Goal: Information Seeking & Learning: Find specific fact

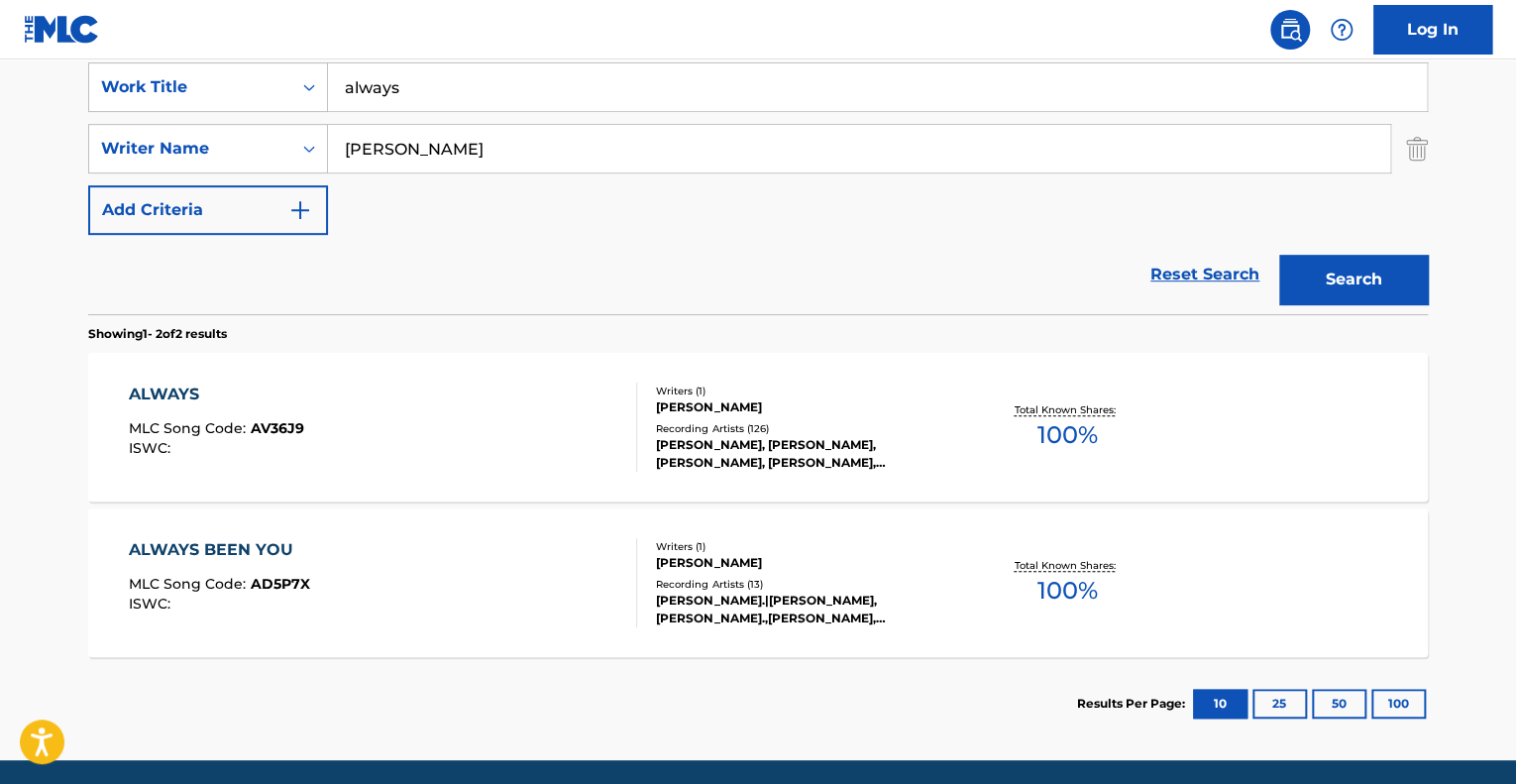
scroll to position [449, 0]
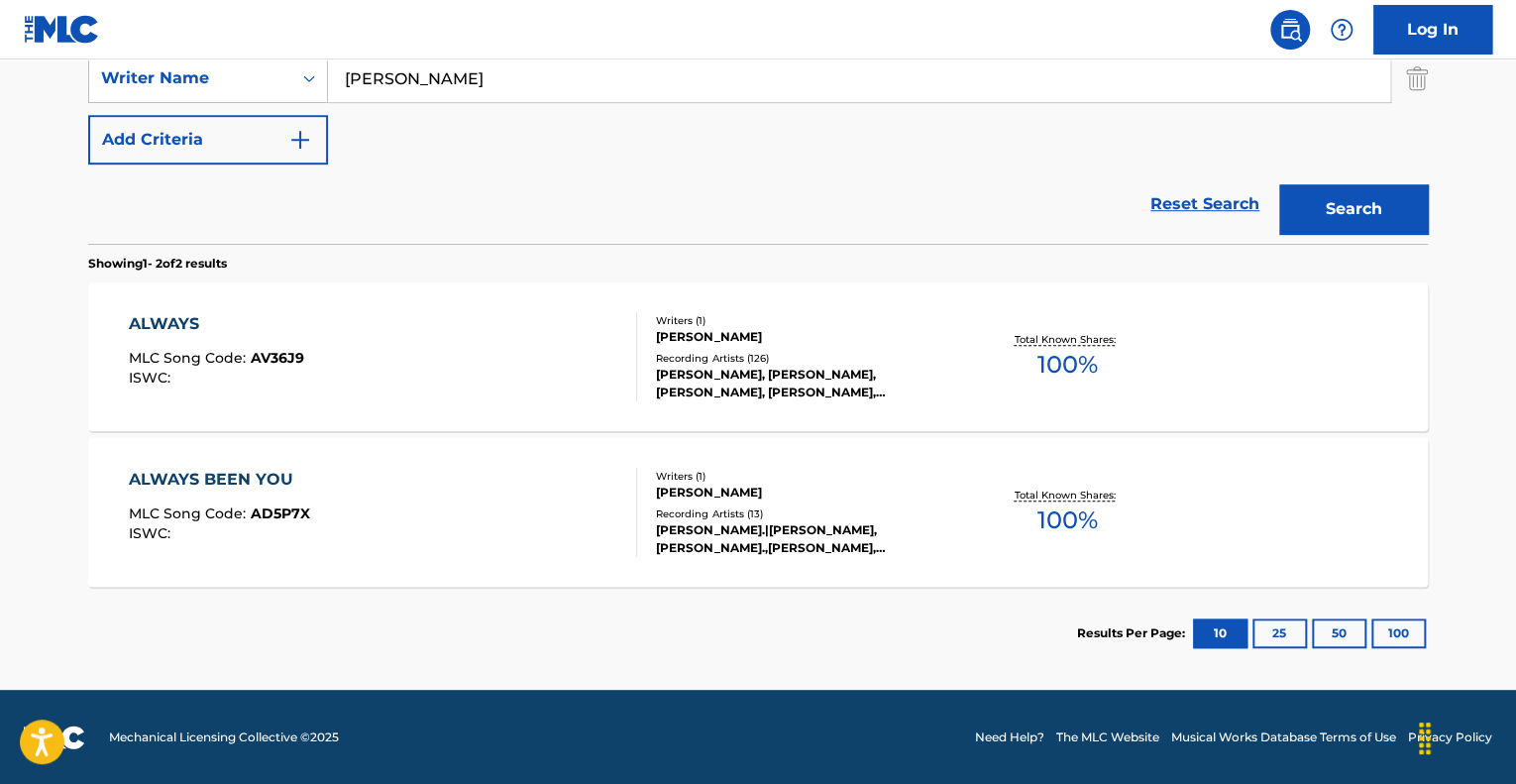
click at [736, 353] on div "Recording Artists ( 126 )" at bounding box center [805, 358] width 299 height 15
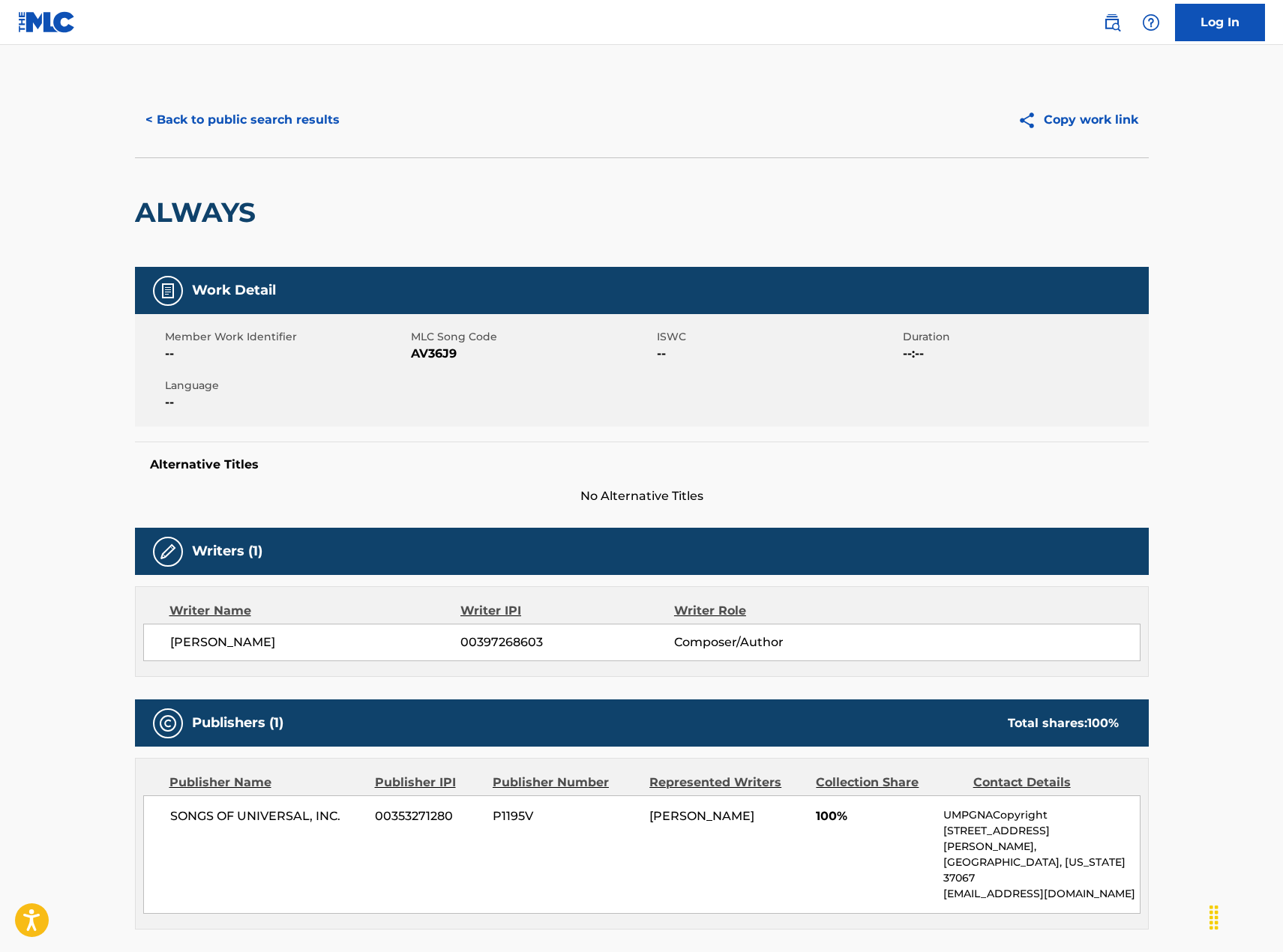
click at [257, 140] on div "< Back to public search results Copy work link" at bounding box center [642, 119] width 1014 height 75
click at [273, 125] on button "< Back to public search results" at bounding box center [242, 120] width 215 height 38
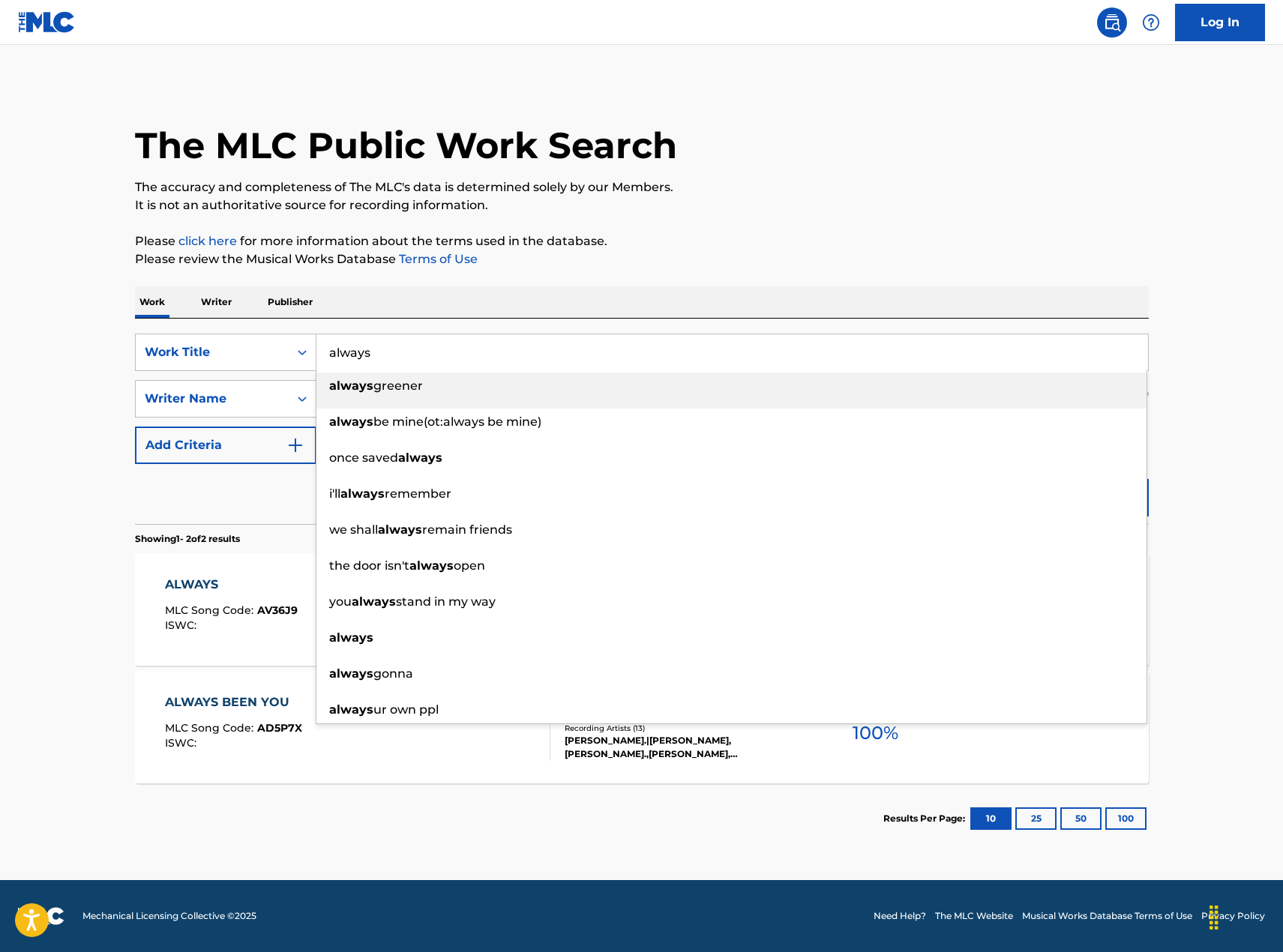
drag, startPoint x: 552, startPoint y: 365, endPoint x: -1, endPoint y: 314, distance: 555.3
click at [0, 314] on html "Accessibility Screen-Reader Guide, Feedback, and Issue Reporting | New window C…" at bounding box center [641, 476] width 1283 height 952
type input "in the room"
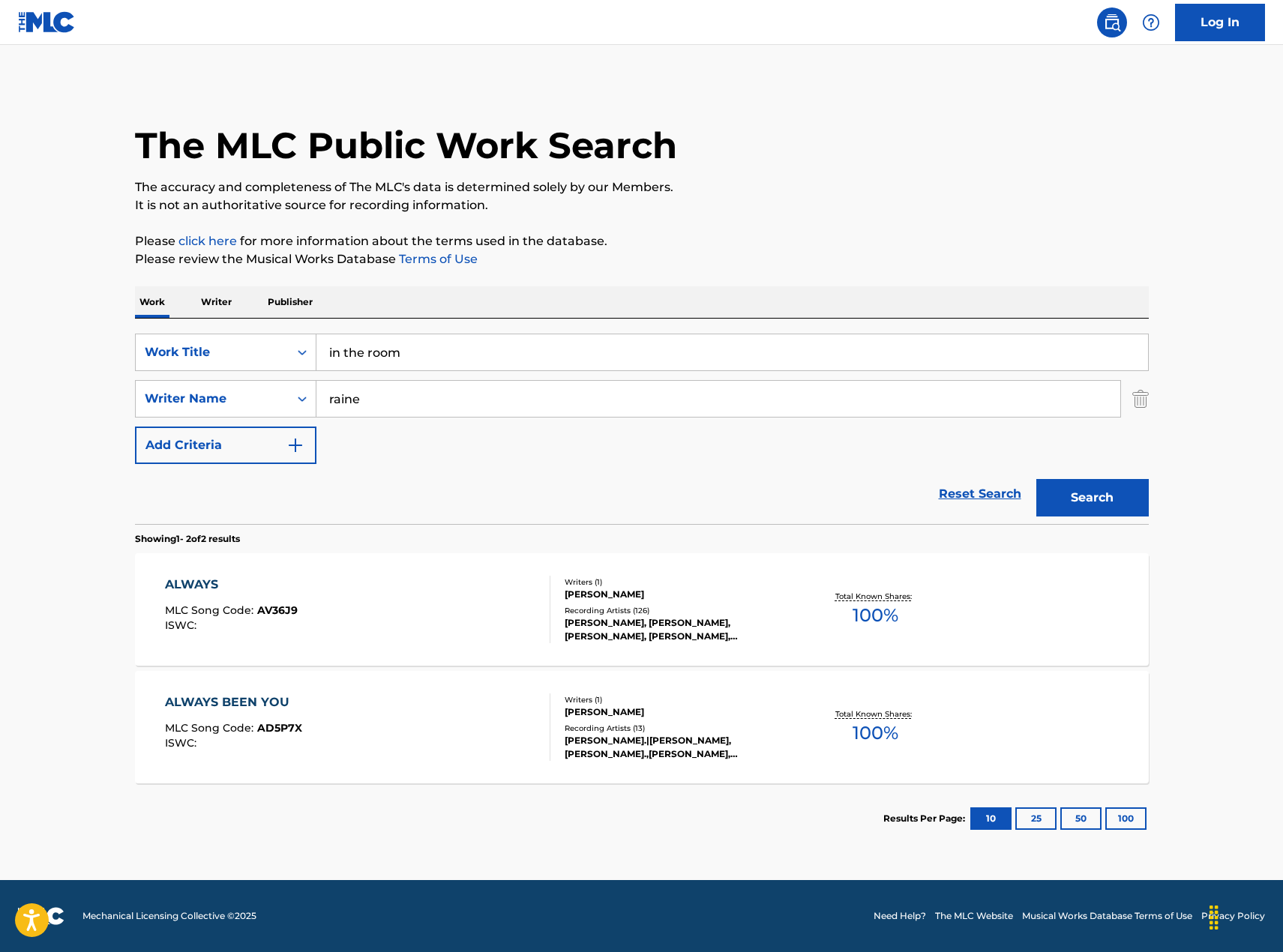
type input "raine"
click at [1036, 479] on button "Search" at bounding box center [1092, 498] width 113 height 38
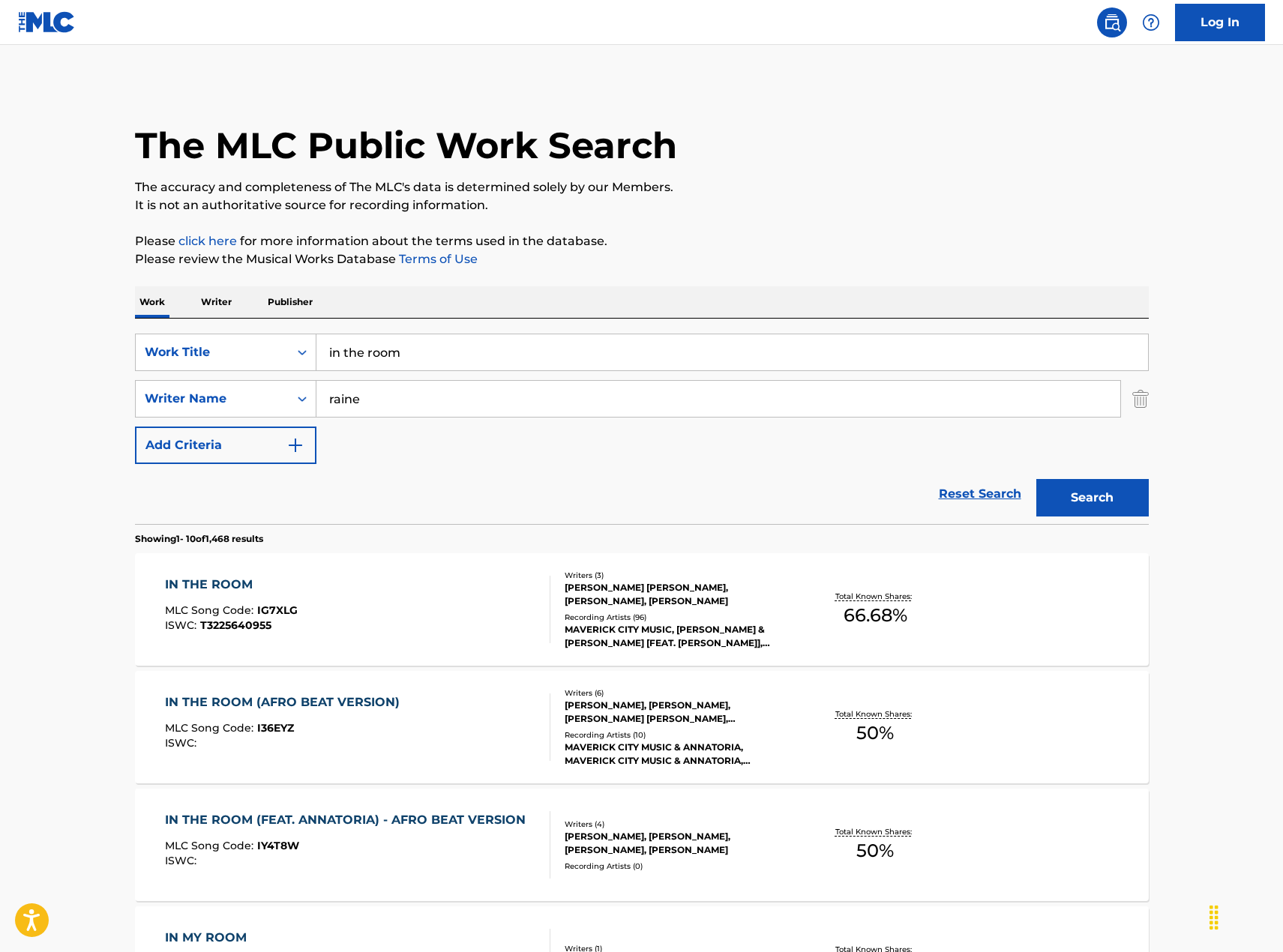
click at [633, 593] on div "Recording Artists ( 96 )" at bounding box center [678, 617] width 227 height 11
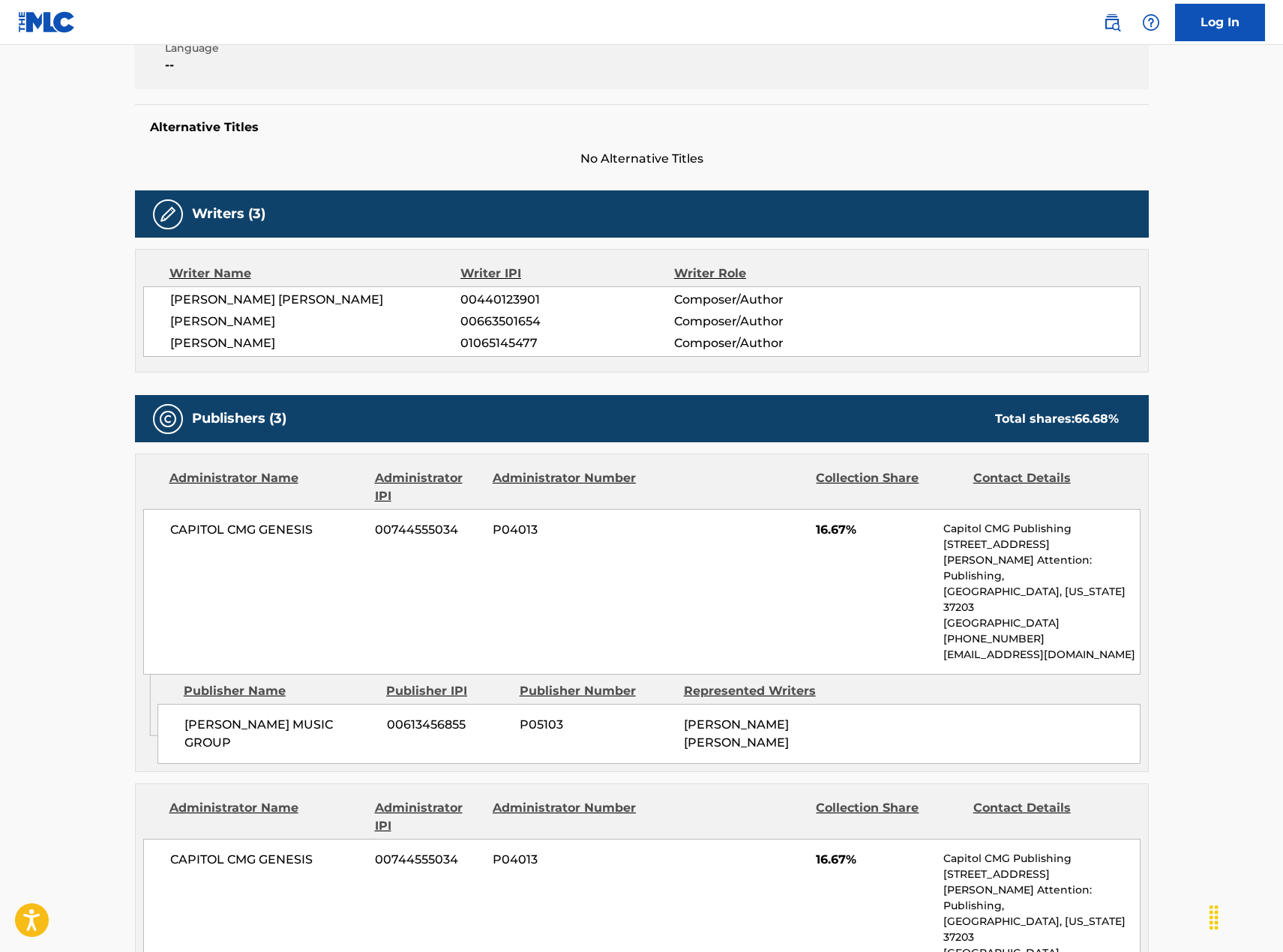
scroll to position [75, 0]
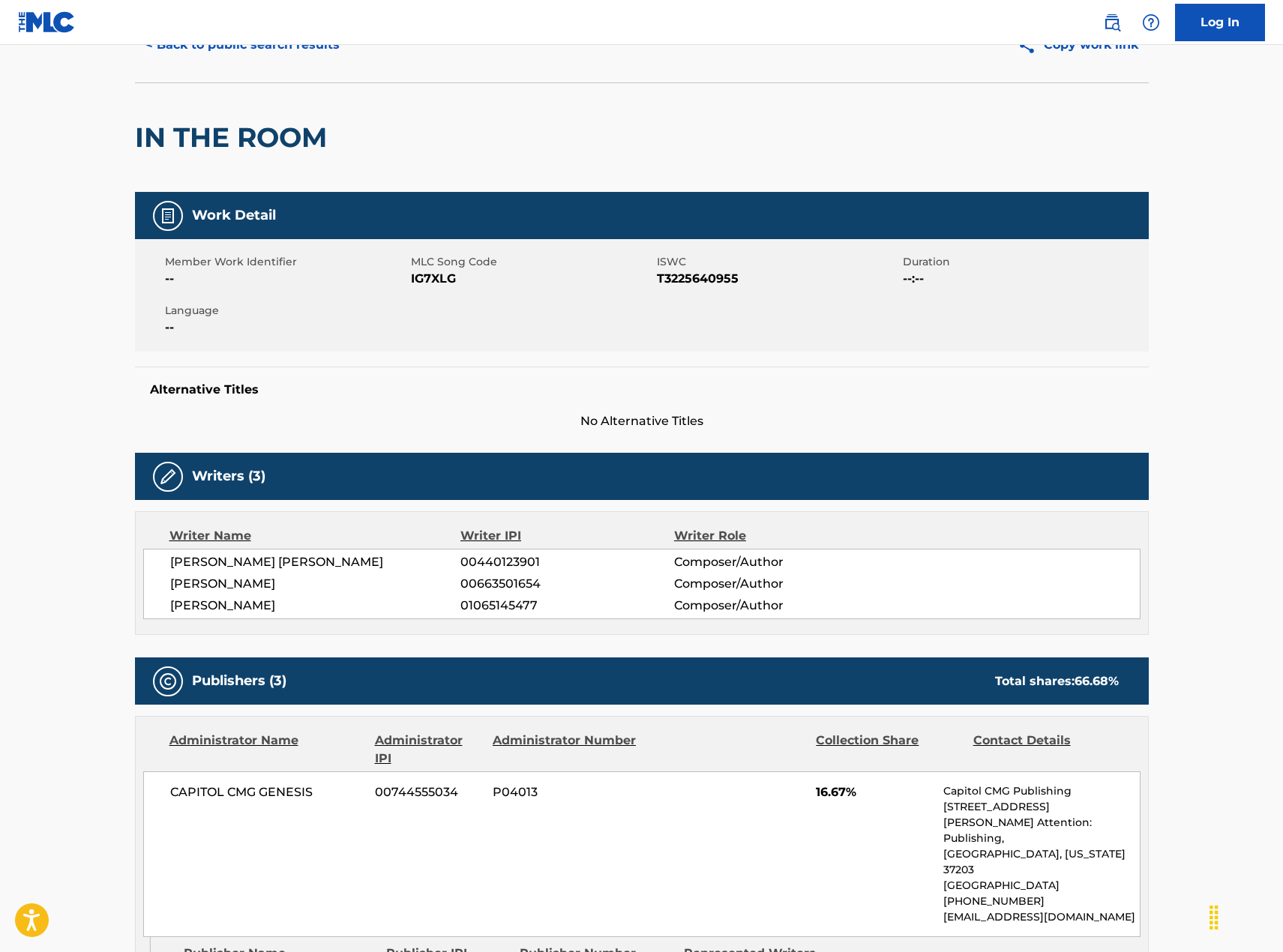
click at [339, 51] on button "< Back to public search results" at bounding box center [242, 45] width 215 height 38
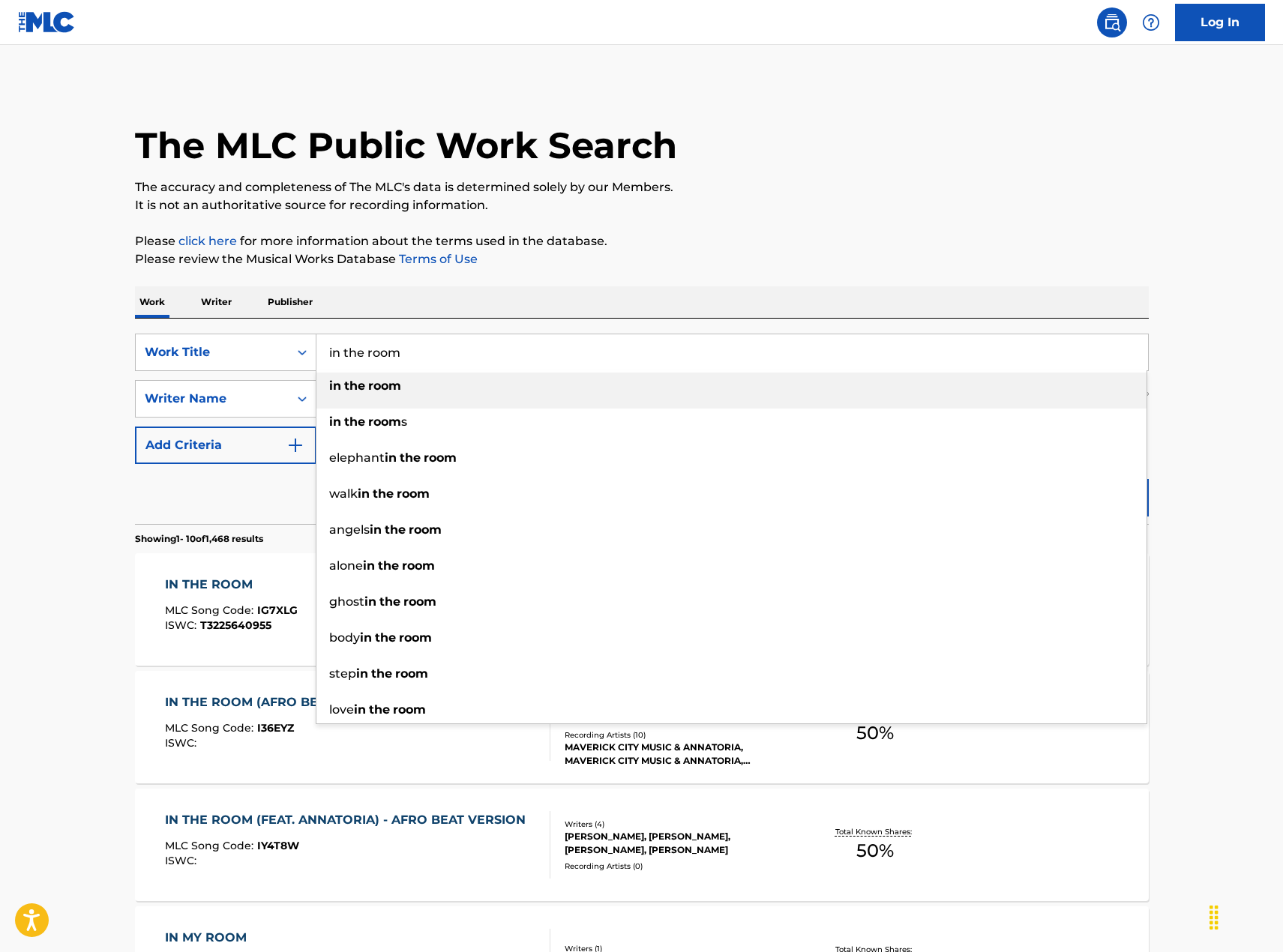
drag, startPoint x: 515, startPoint y: 356, endPoint x: 262, endPoint y: 331, distance: 254.2
click at [262, 331] on div "SearchWithCriteriad34ce7d7-bb42-48b5-983c-de8383819579 Work Title in the room i…" at bounding box center [642, 421] width 1014 height 205
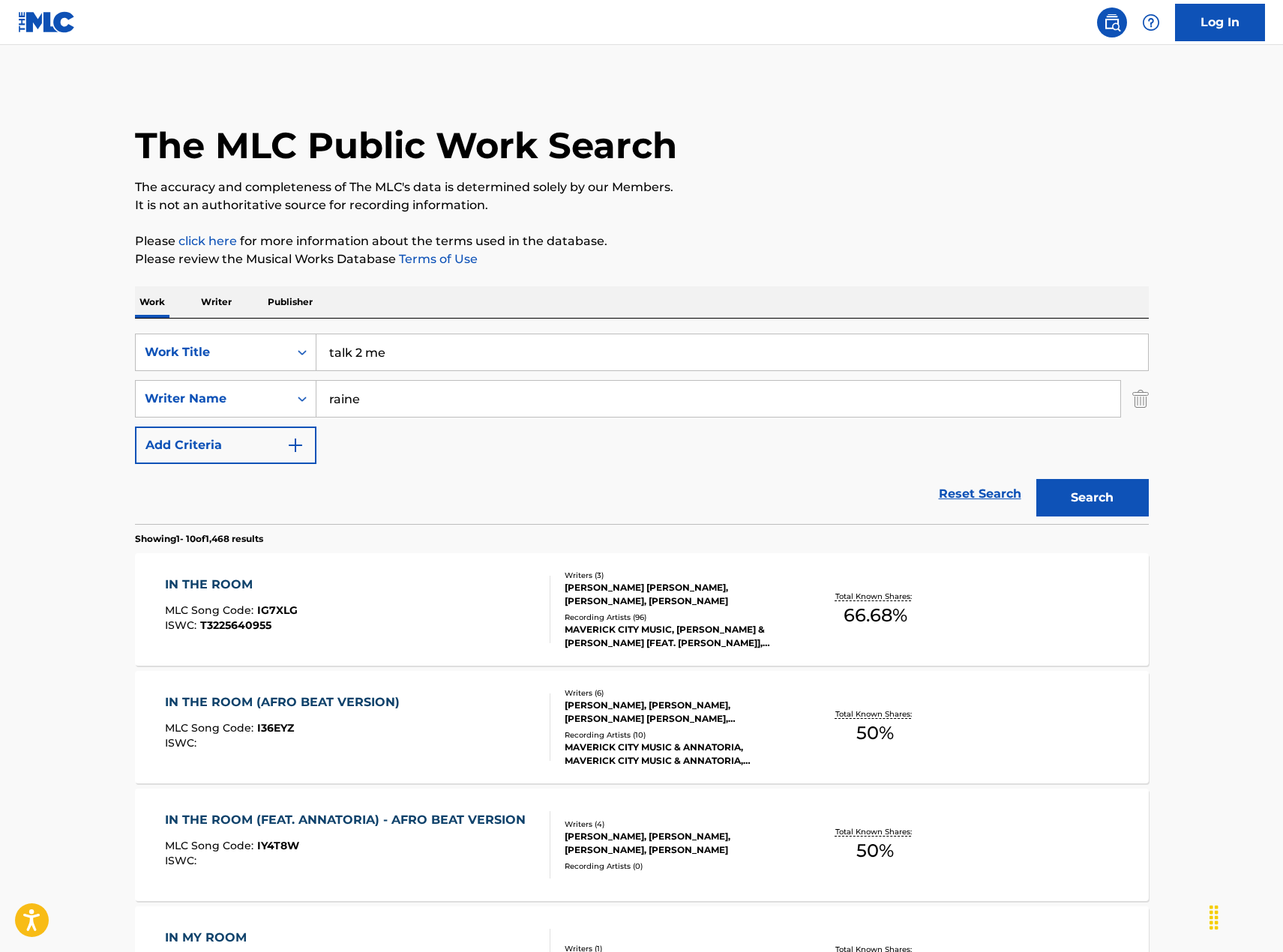
type input "talk 2 me"
click at [1036, 479] on button "Search" at bounding box center [1092, 498] width 113 height 38
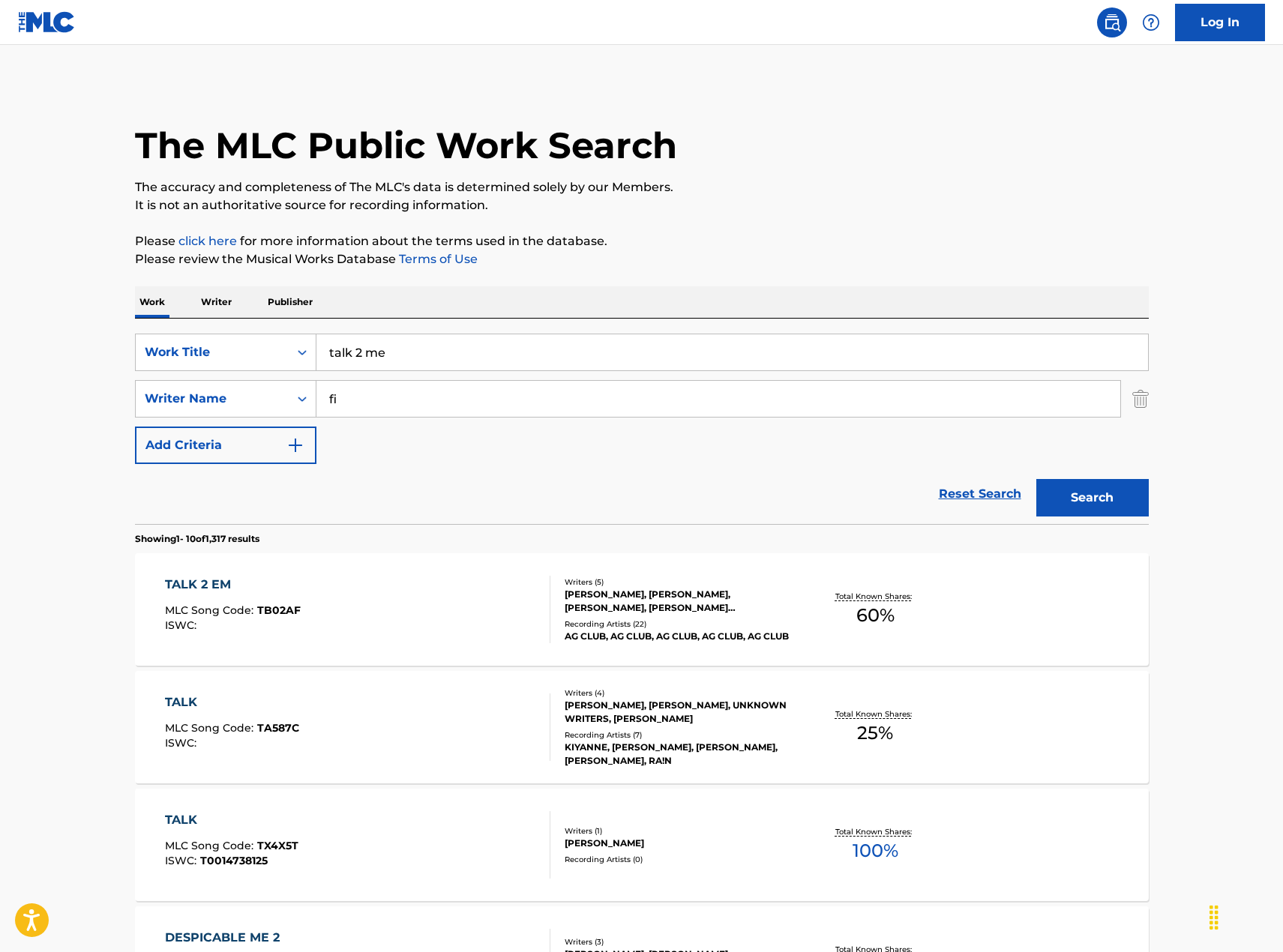
type input "f"
type input "[PERSON_NAME]"
click at [1036, 479] on button "Search" at bounding box center [1092, 498] width 113 height 38
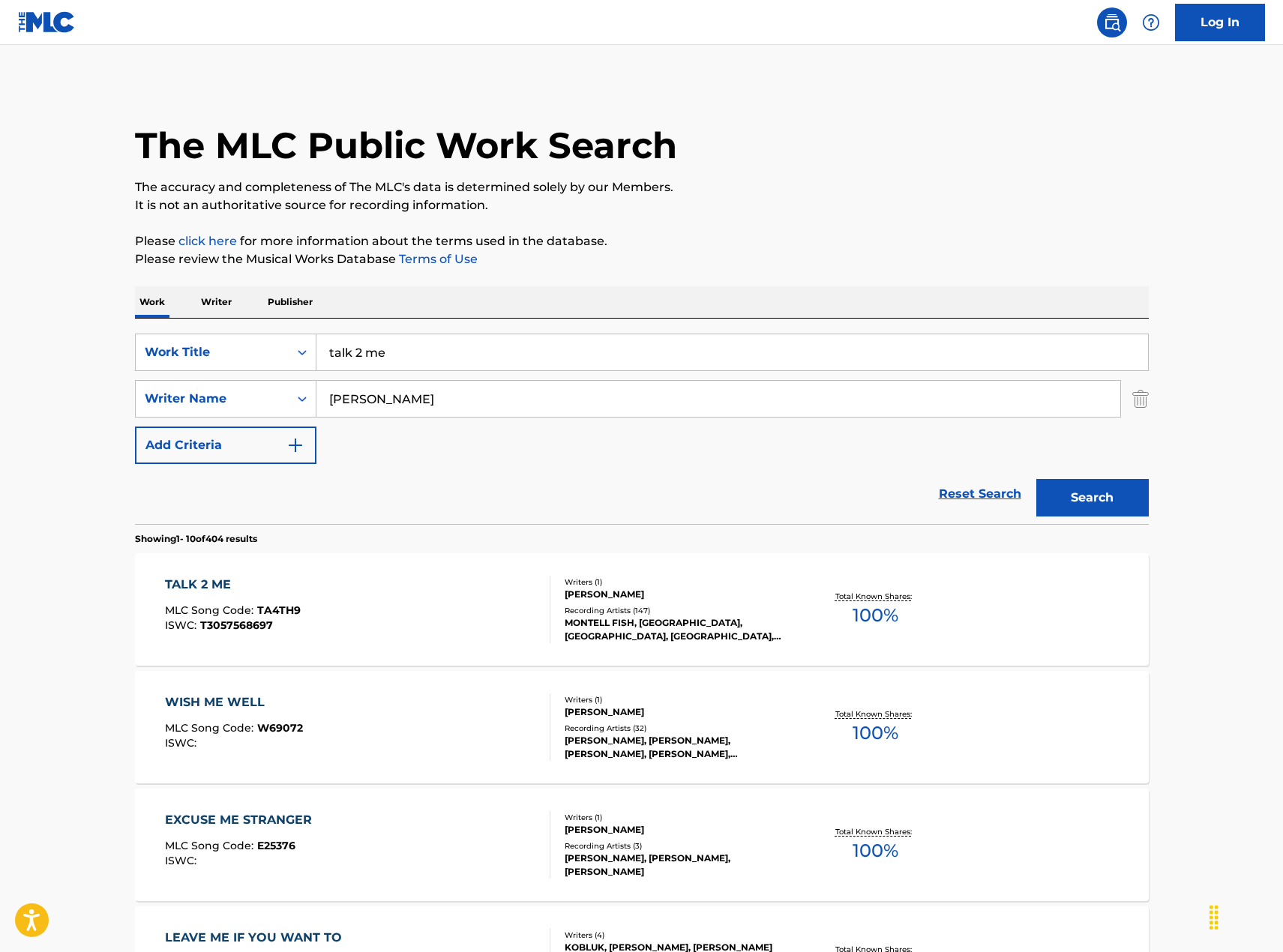
click at [476, 593] on div "TALK 2 ME MLC Song Code : TA4TH9 ISWC : T3057568697" at bounding box center [357, 609] width 385 height 67
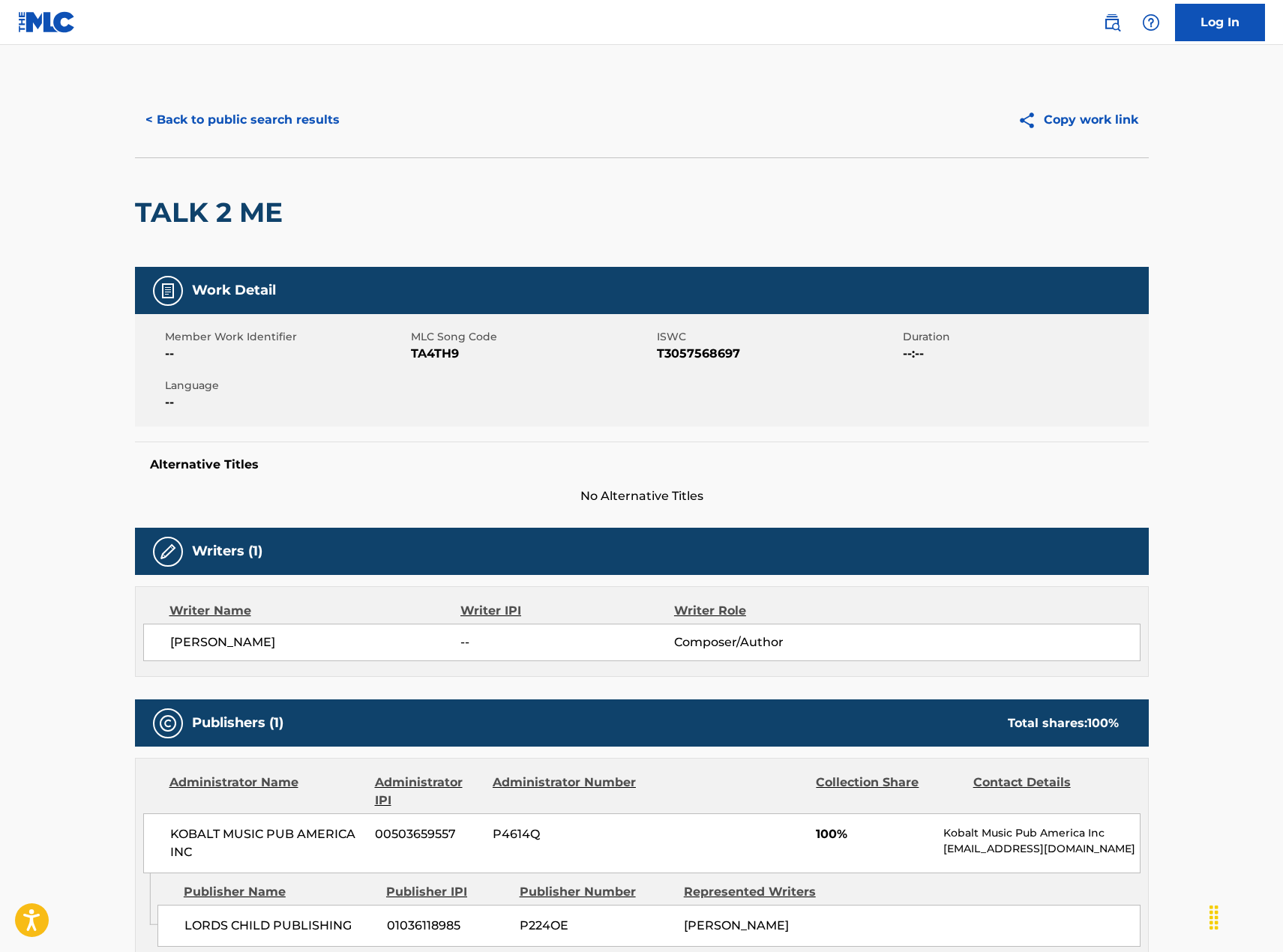
click at [296, 96] on div "< Back to public search results Copy work link" at bounding box center [642, 119] width 1014 height 75
click at [300, 114] on button "< Back to public search results" at bounding box center [242, 120] width 215 height 38
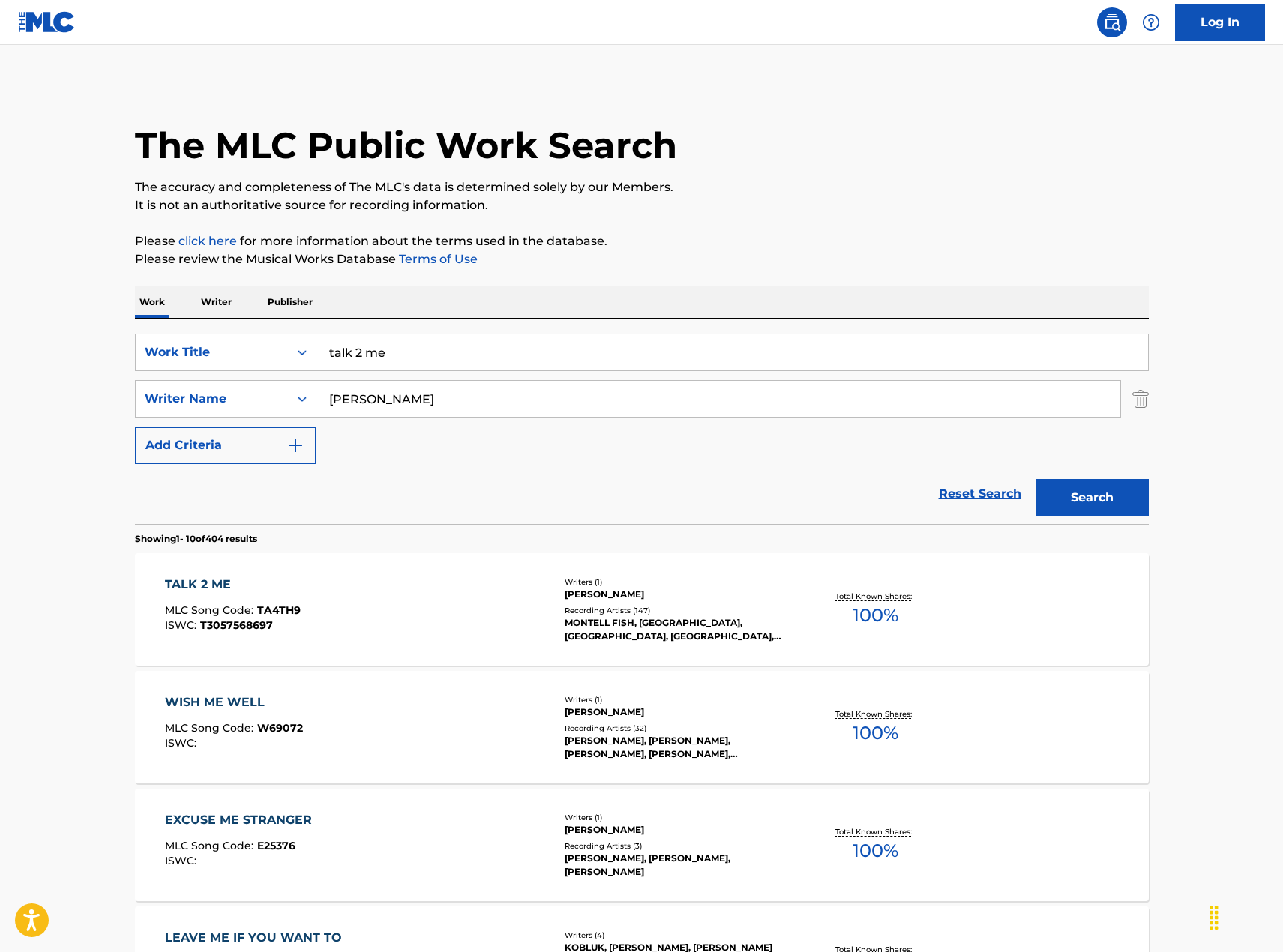
drag, startPoint x: 652, startPoint y: 343, endPoint x: 339, endPoint y: 367, distance: 313.9
click at [340, 366] on input "talk 2 me" at bounding box center [732, 353] width 831 height 36
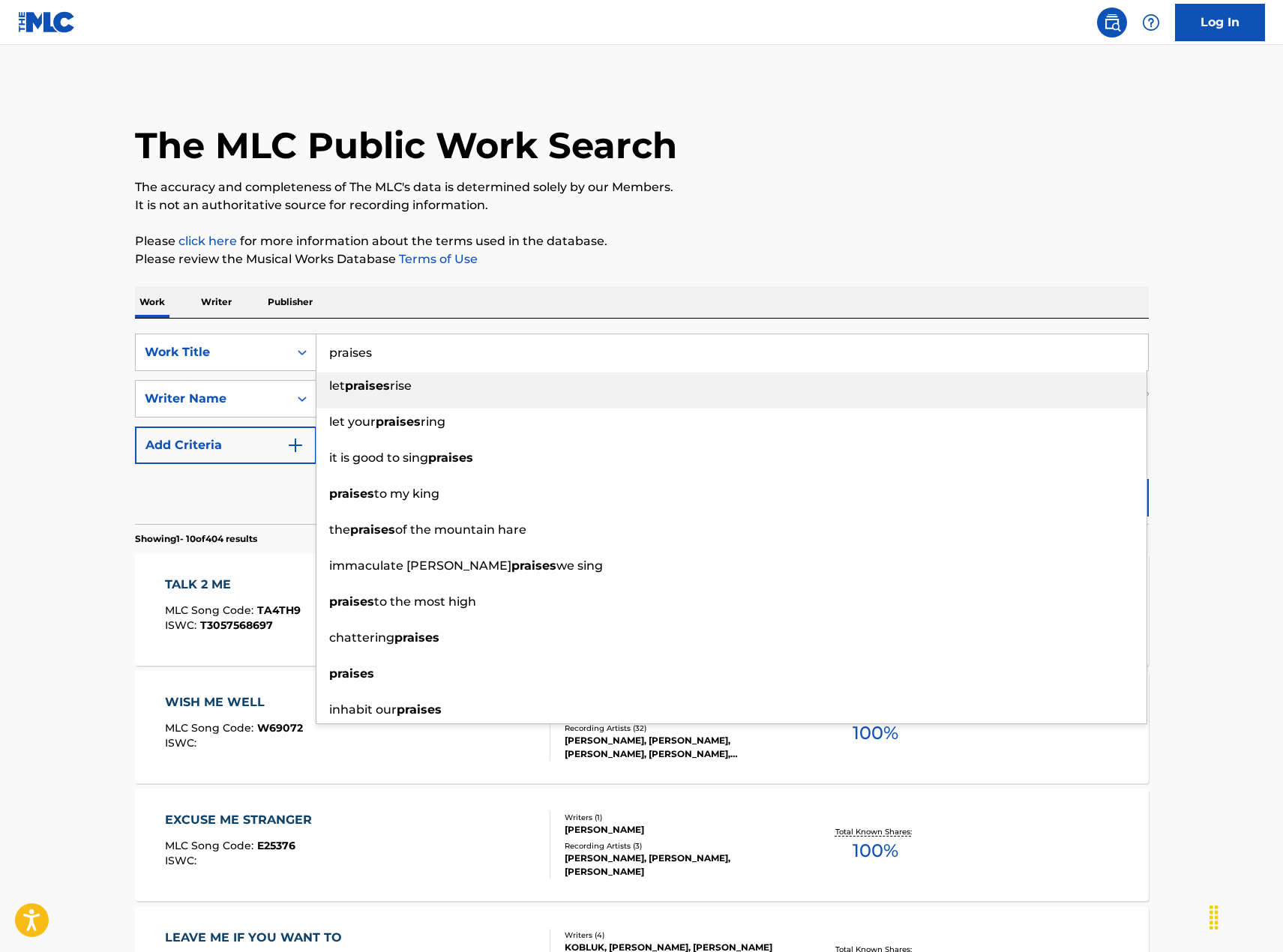
type input "praises"
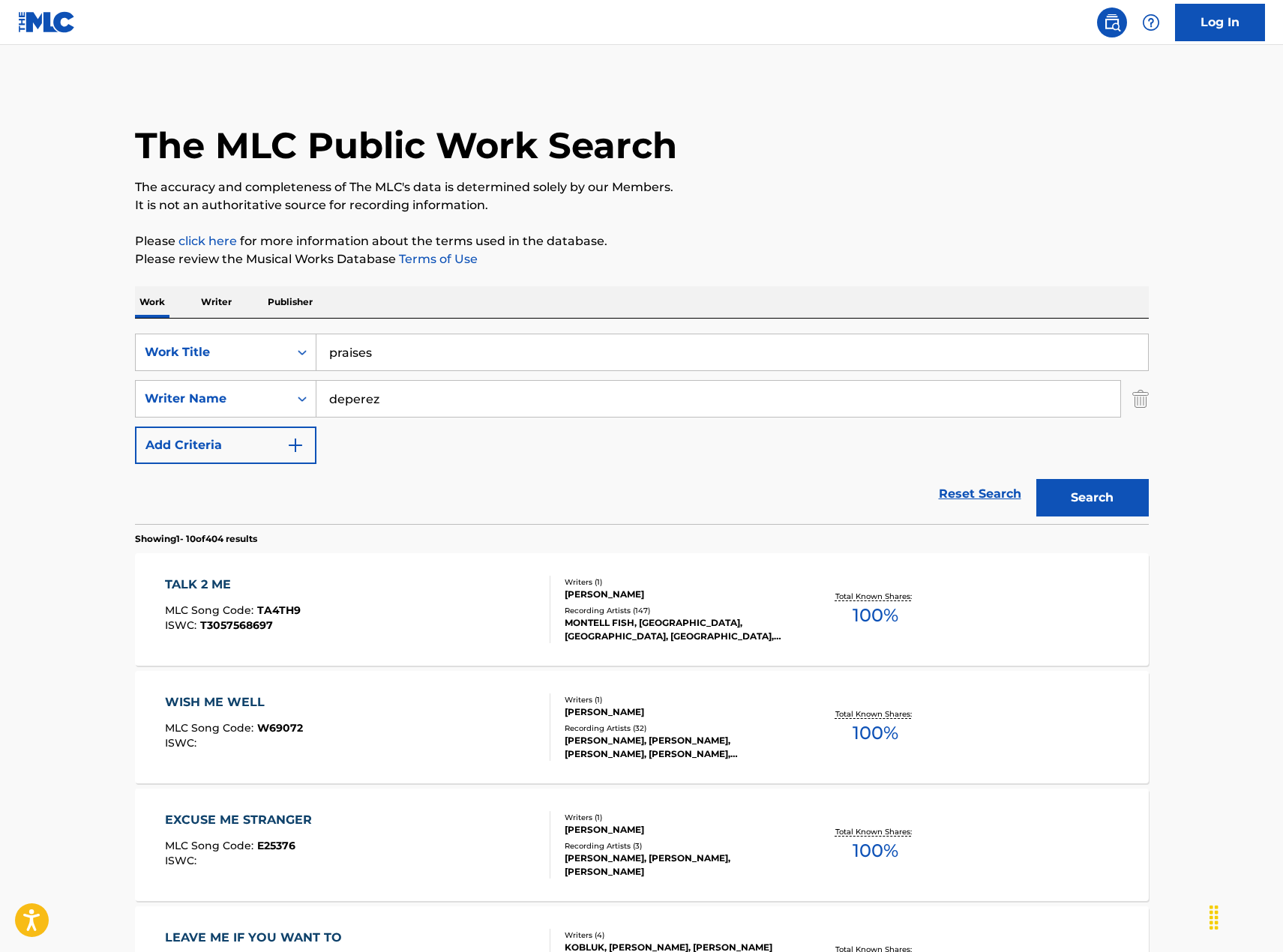
type input "deperez"
click at [1036, 479] on button "Search" at bounding box center [1092, 498] width 113 height 38
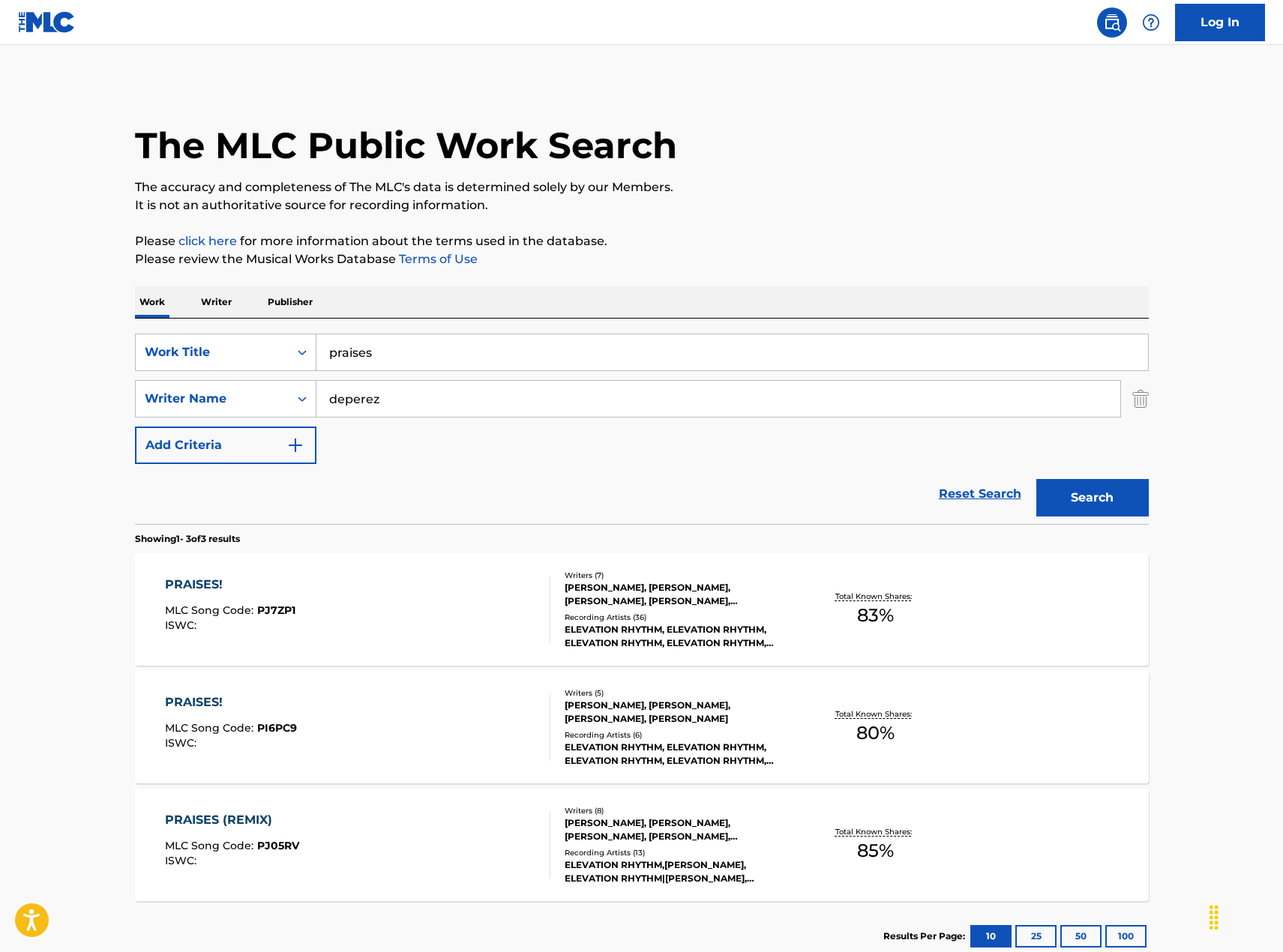
click at [347, 593] on div "PRAISES! MLC Song Code : PJ7ZP1 ISWC :" at bounding box center [357, 609] width 385 height 67
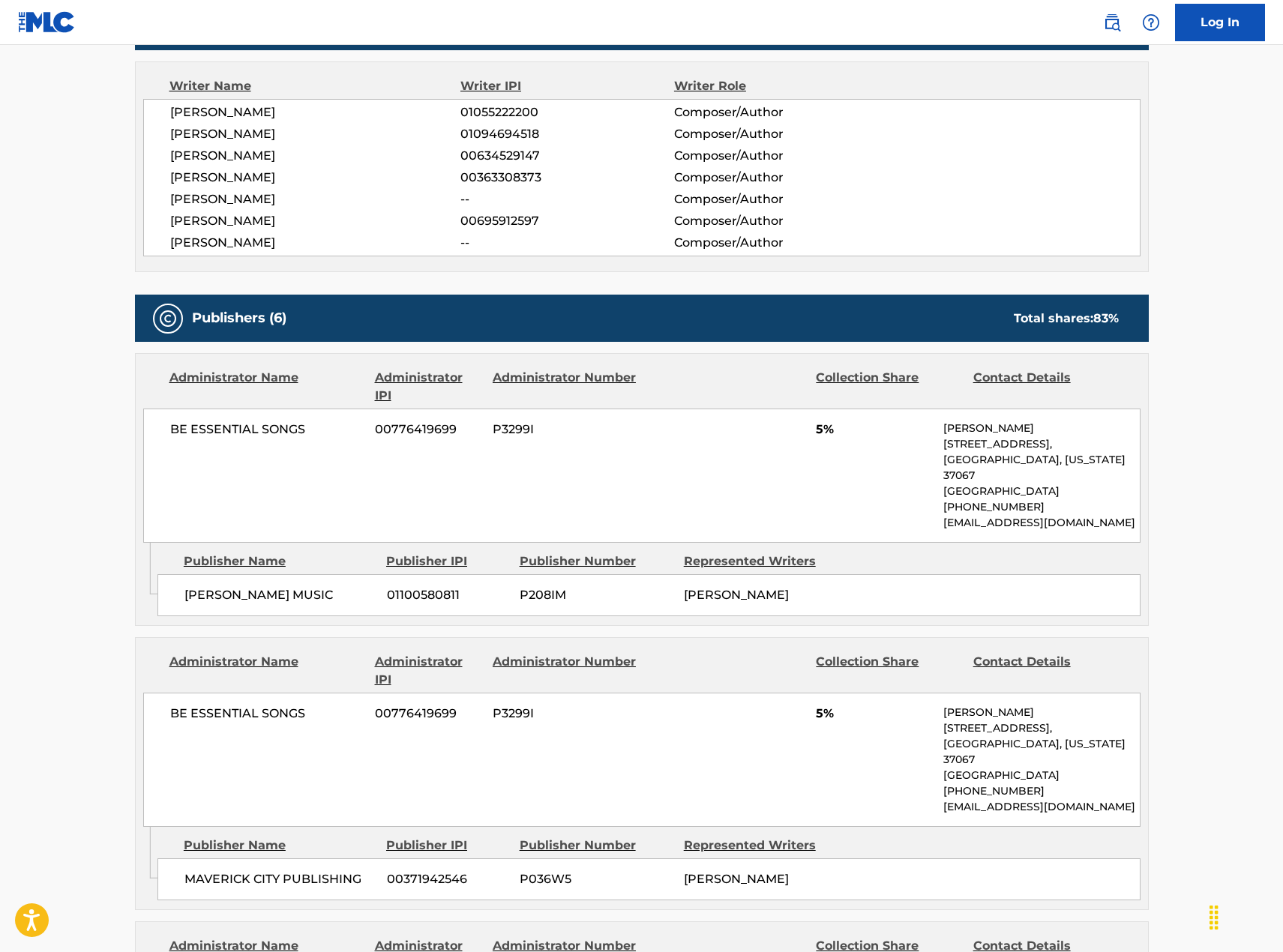
scroll to position [75, 0]
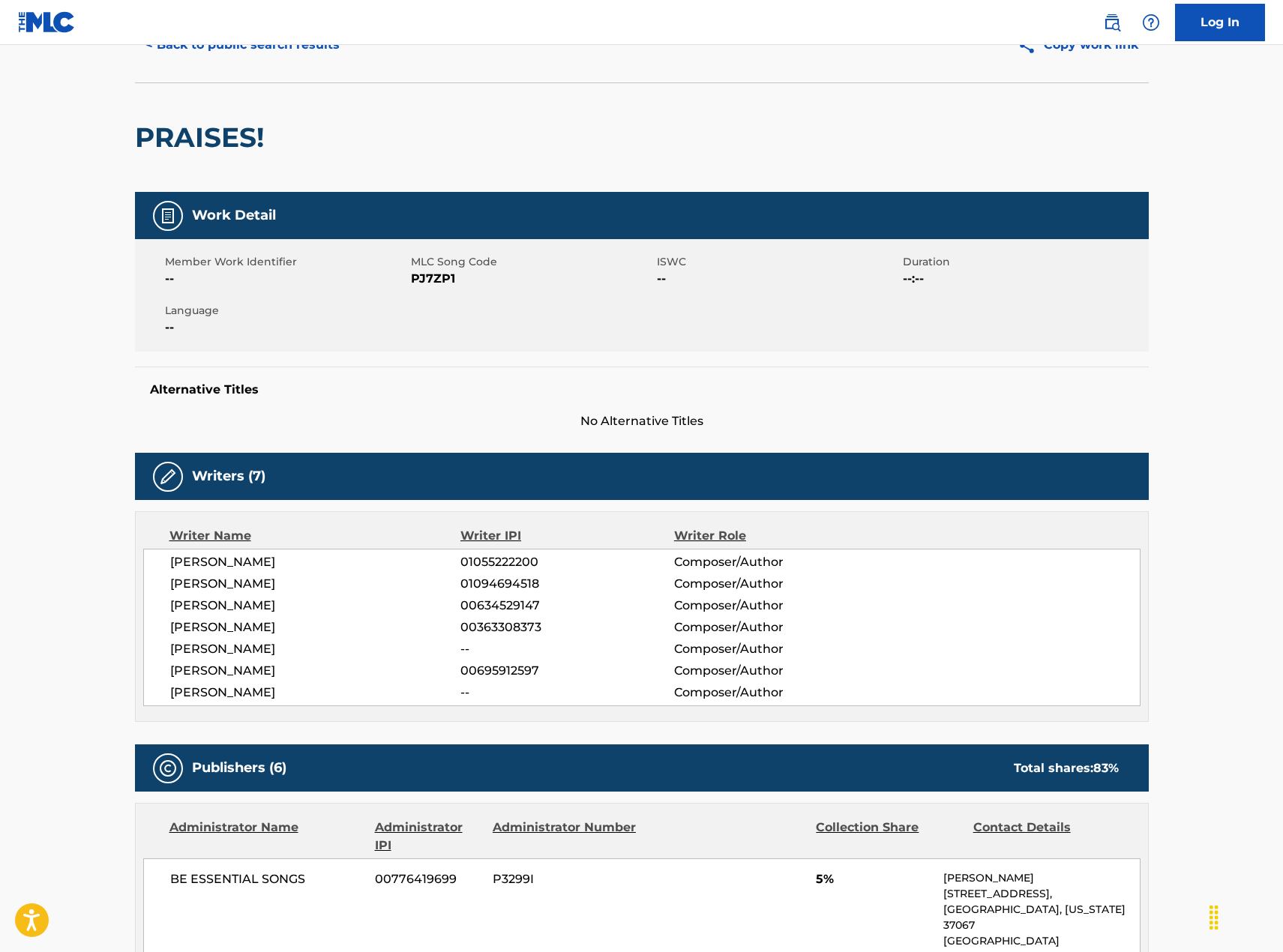
click at [222, 48] on button "< Back to public search results" at bounding box center [242, 45] width 215 height 38
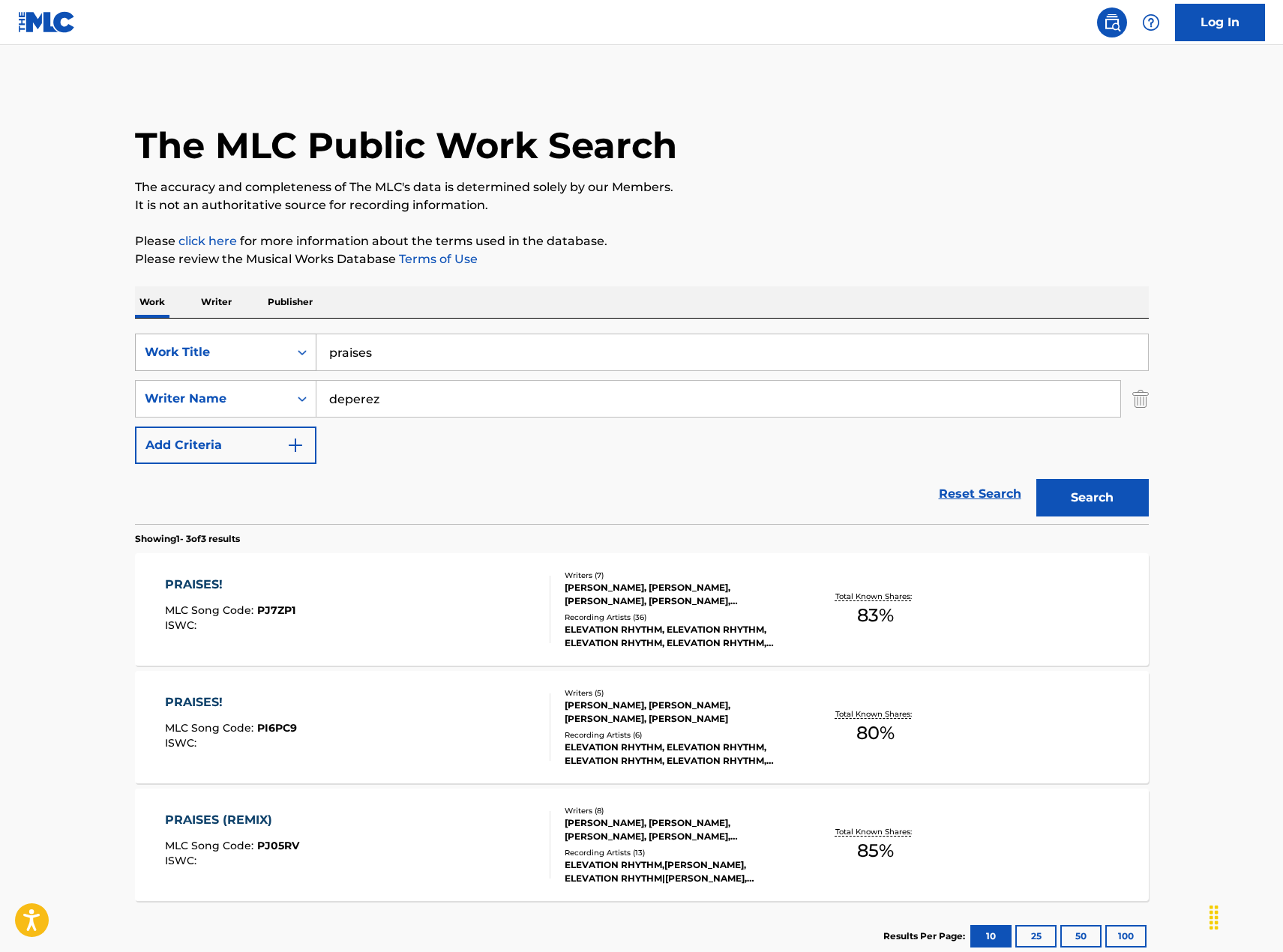
drag, startPoint x: 483, startPoint y: 357, endPoint x: 222, endPoint y: 334, distance: 262.0
click at [222, 334] on div "SearchWithCriteriad34ce7d7-bb42-48b5-983c-de8383819579 Work Title praises" at bounding box center [642, 353] width 1014 height 38
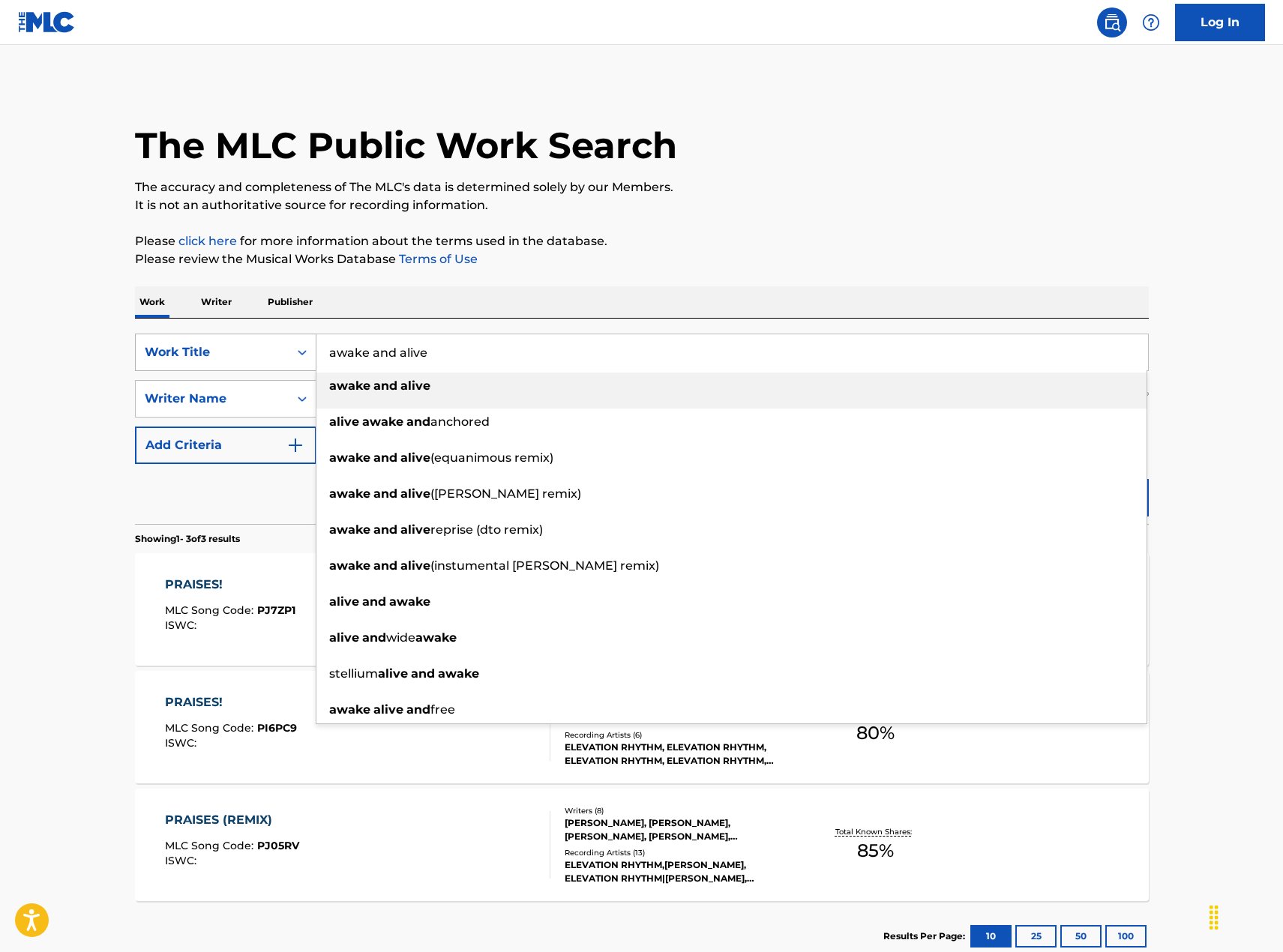
type input "awake and alive"
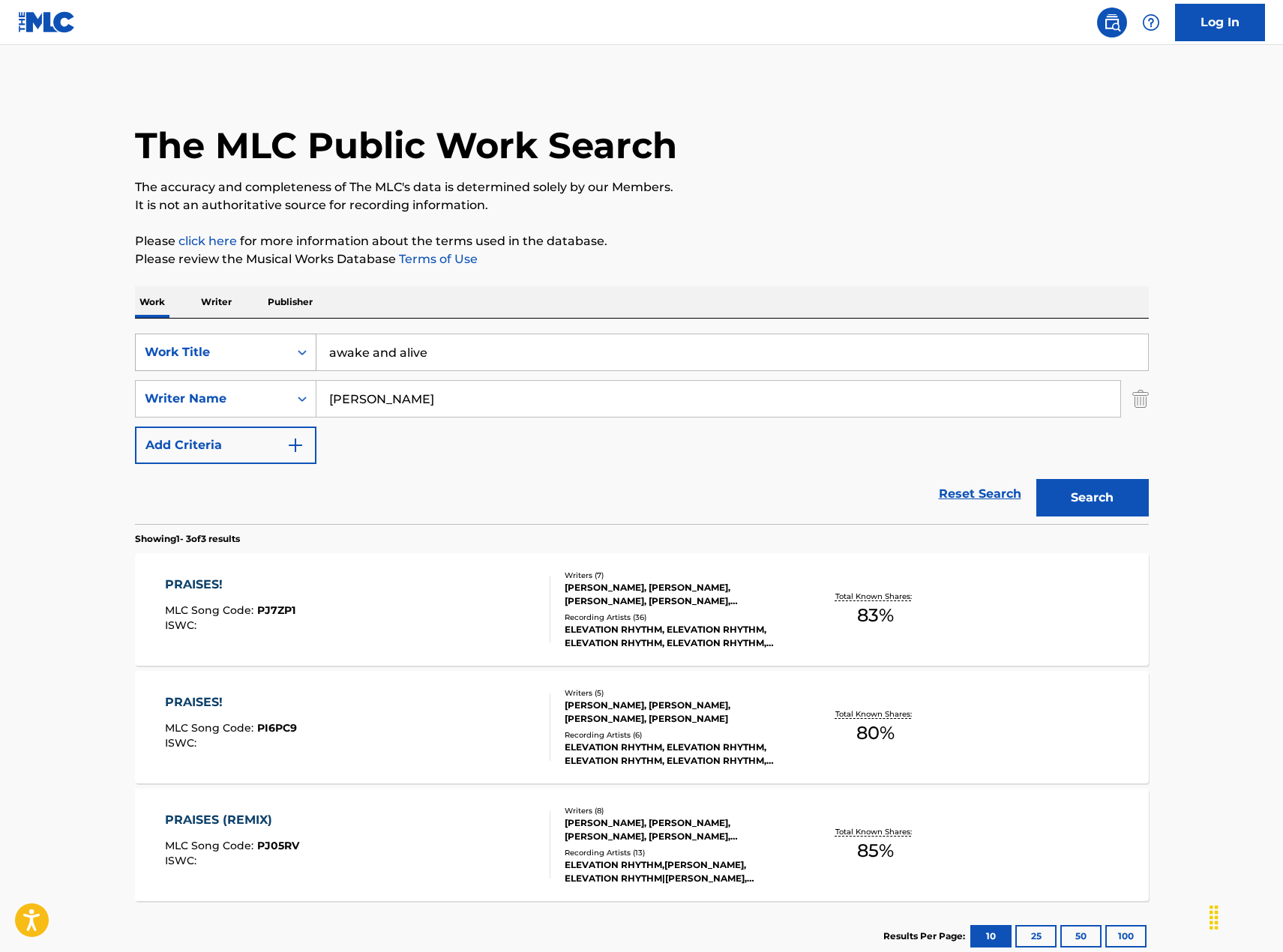
type input "[PERSON_NAME]"
click at [1036, 479] on button "Search" at bounding box center [1092, 498] width 113 height 38
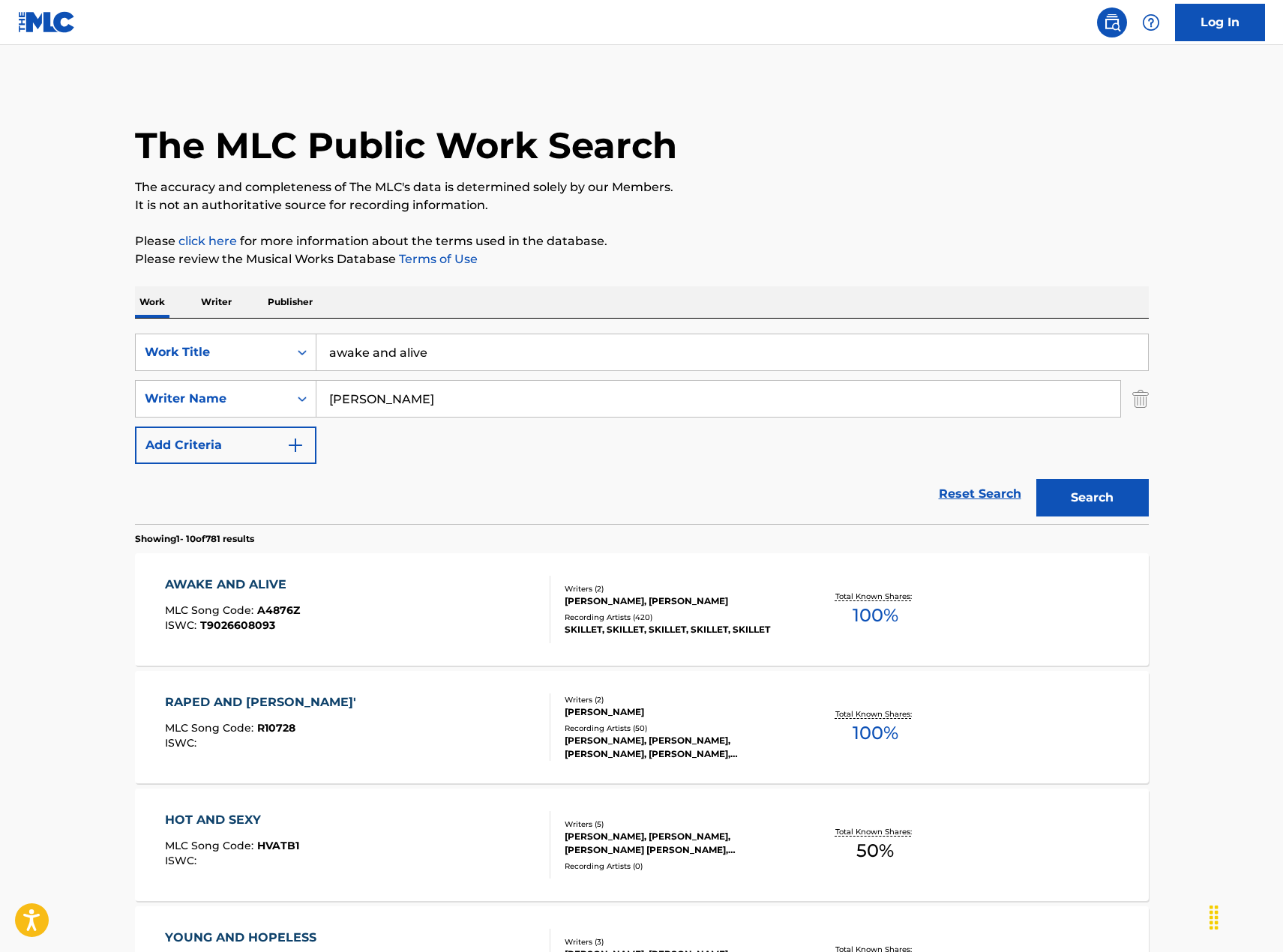
click at [593, 593] on div "Recording Artists ( 420 )" at bounding box center [678, 617] width 227 height 11
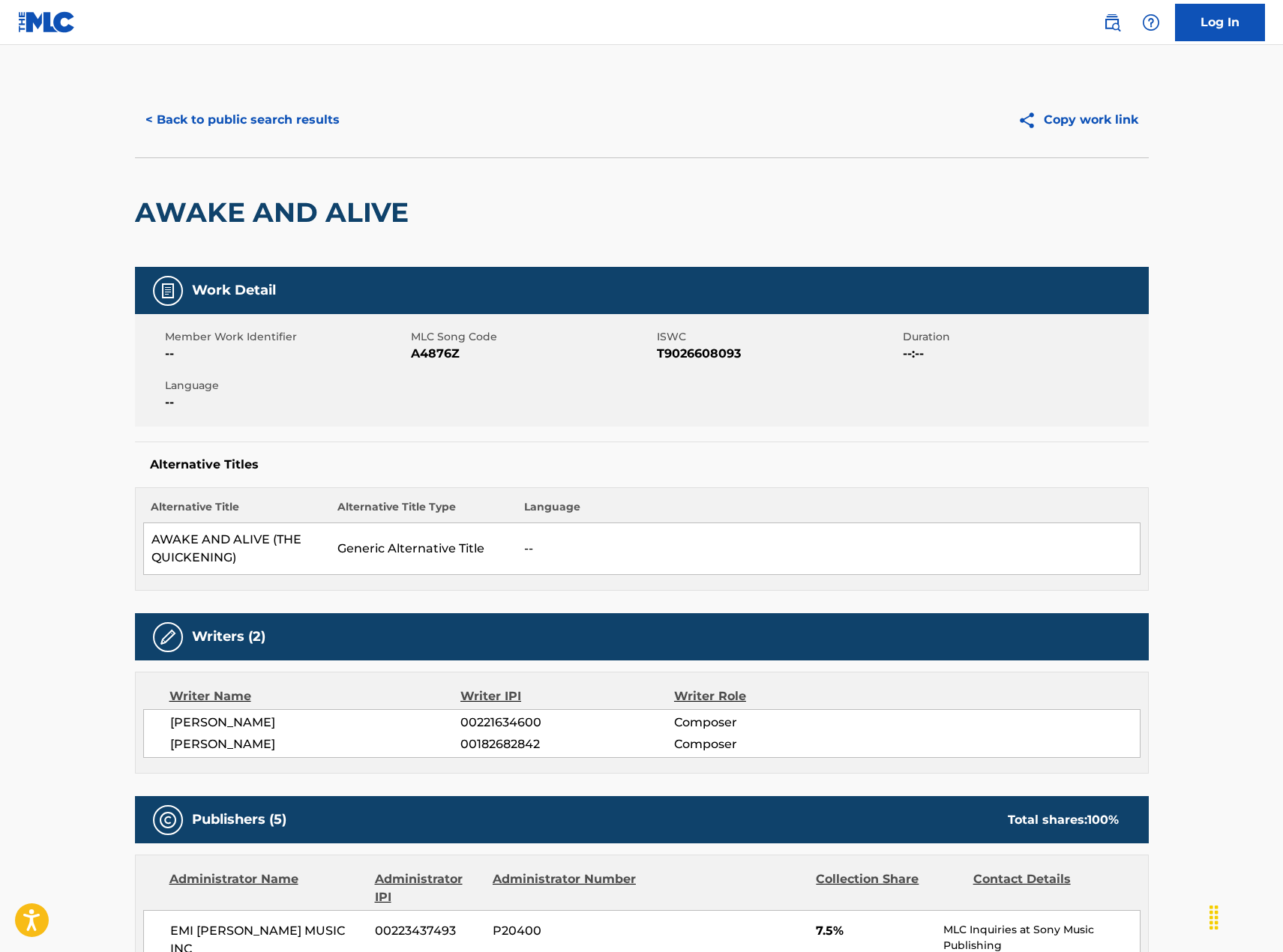
click at [335, 111] on button "< Back to public search results" at bounding box center [242, 120] width 215 height 38
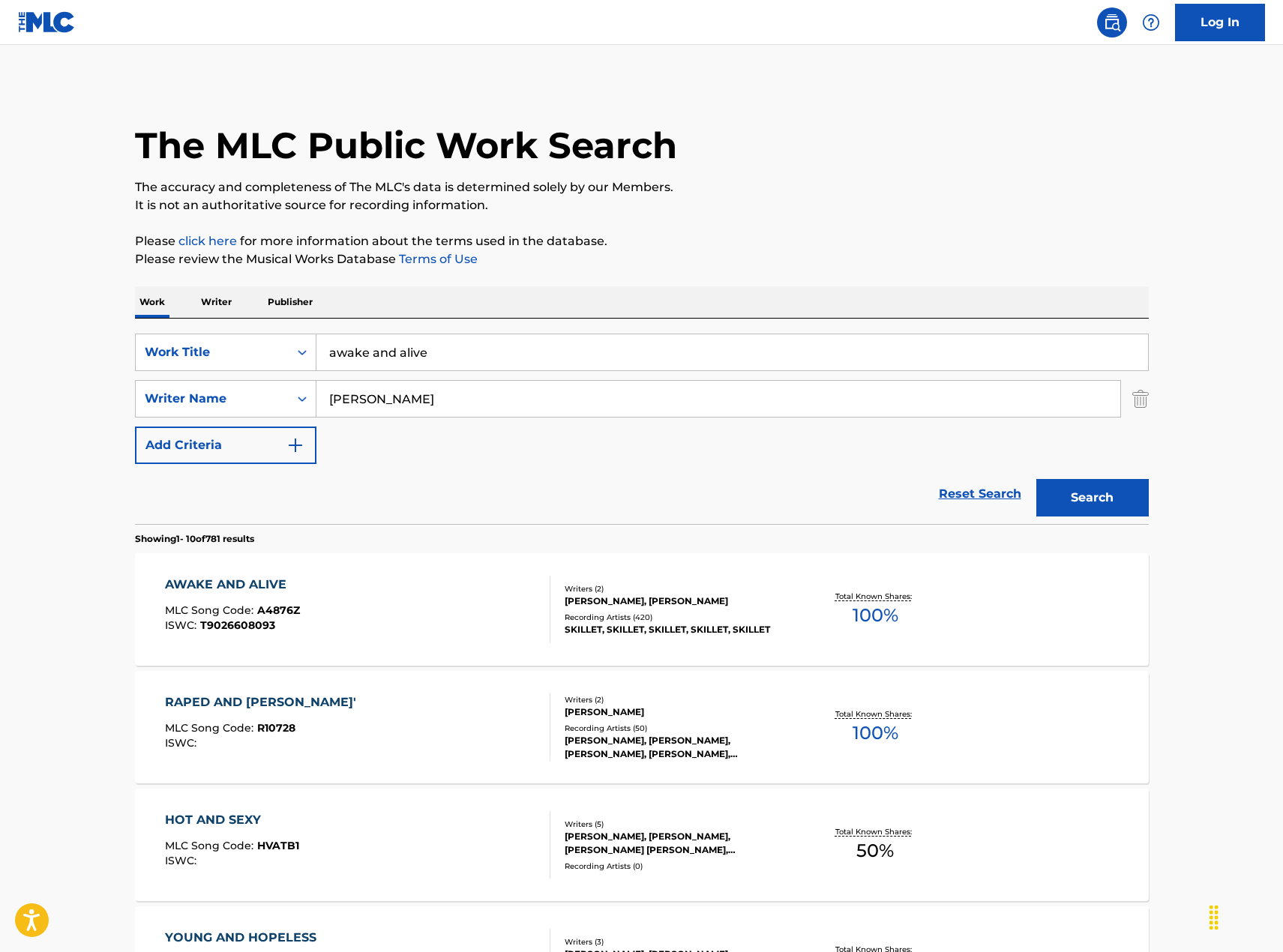
click at [450, 344] on input "awake and alive" at bounding box center [732, 353] width 831 height 36
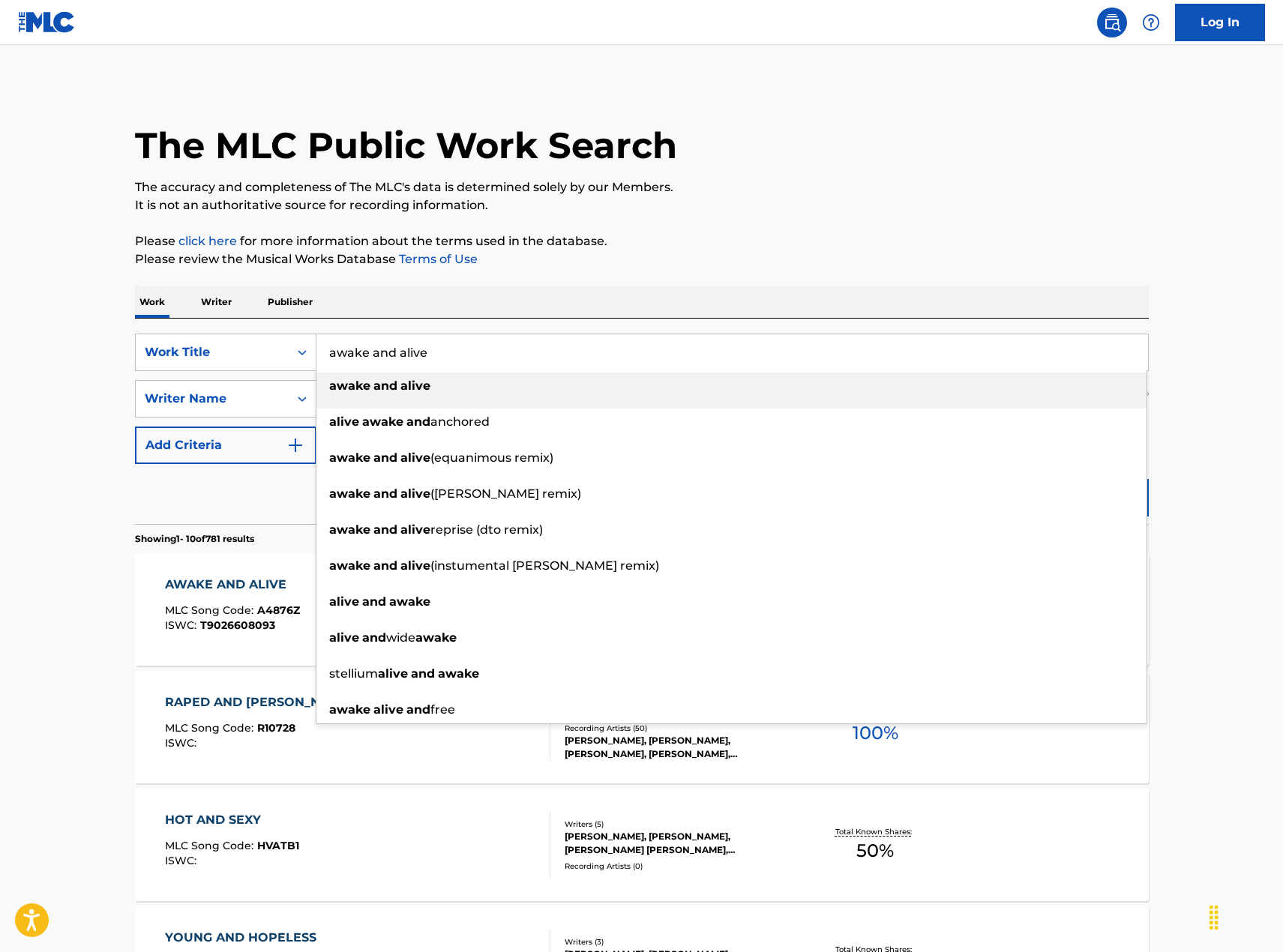
click at [450, 344] on input "awake and alive" at bounding box center [732, 353] width 831 height 36
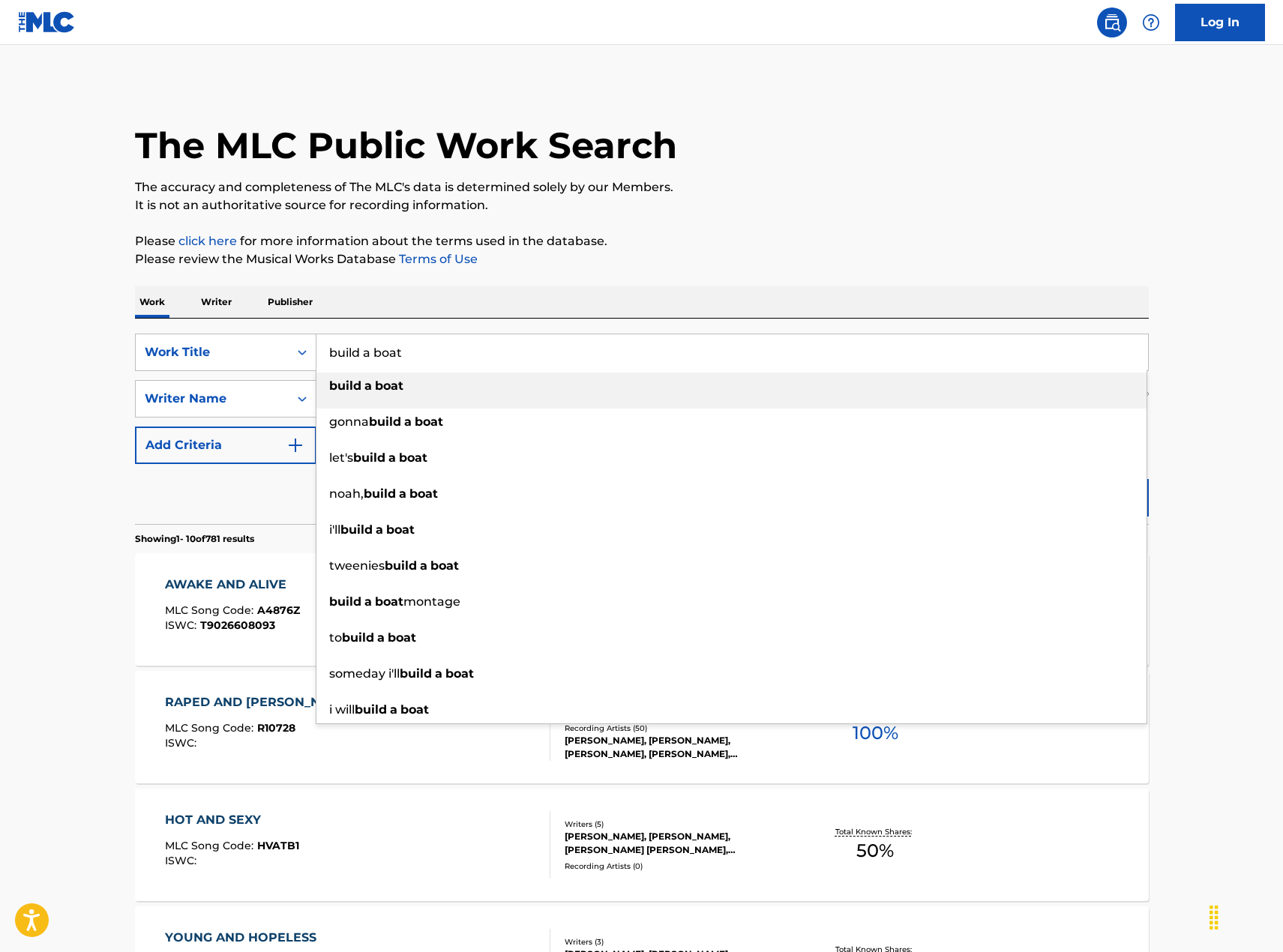
type input "build a boat"
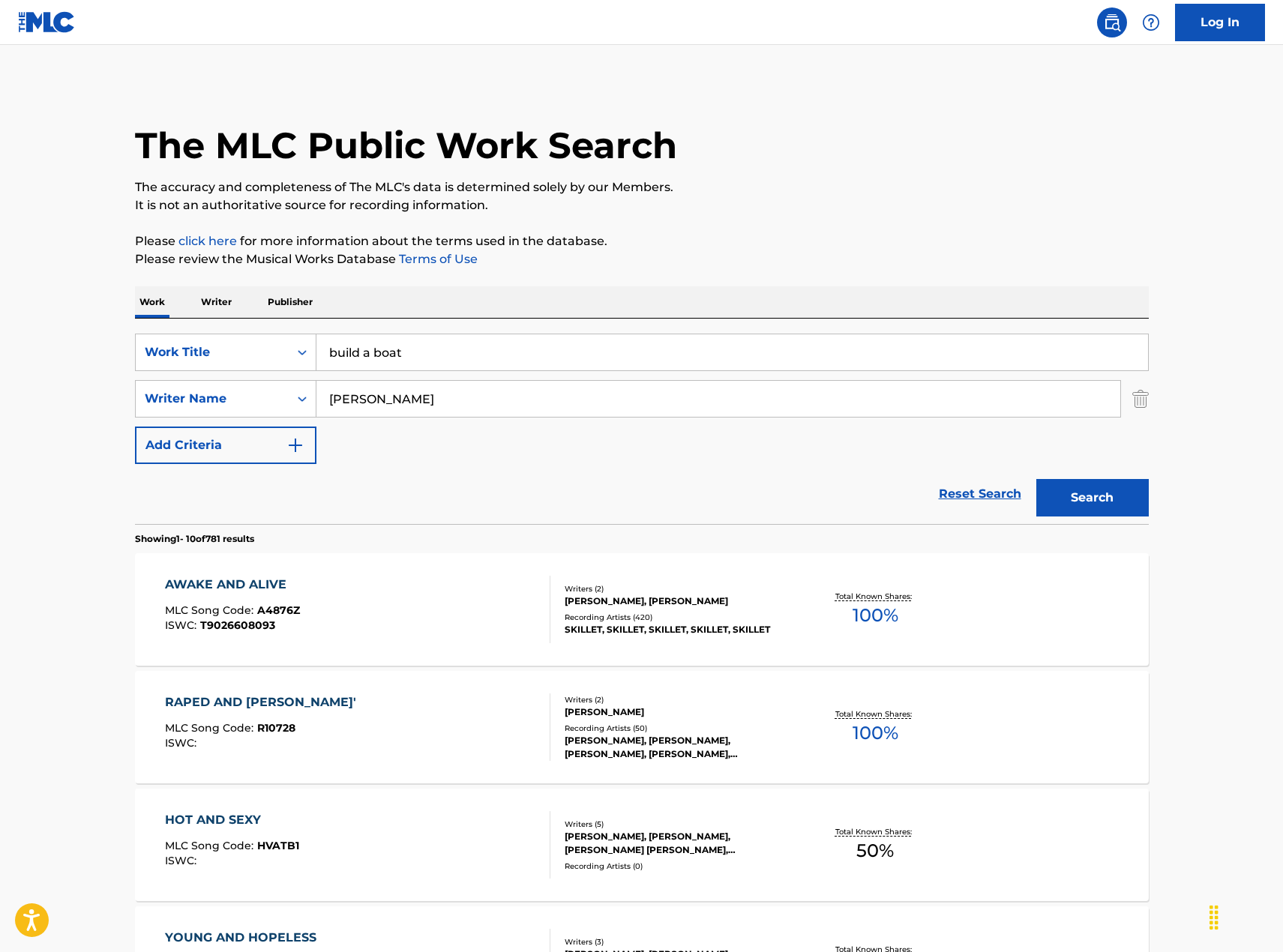
type input "[PERSON_NAME]"
click at [1036, 479] on button "Search" at bounding box center [1092, 498] width 113 height 38
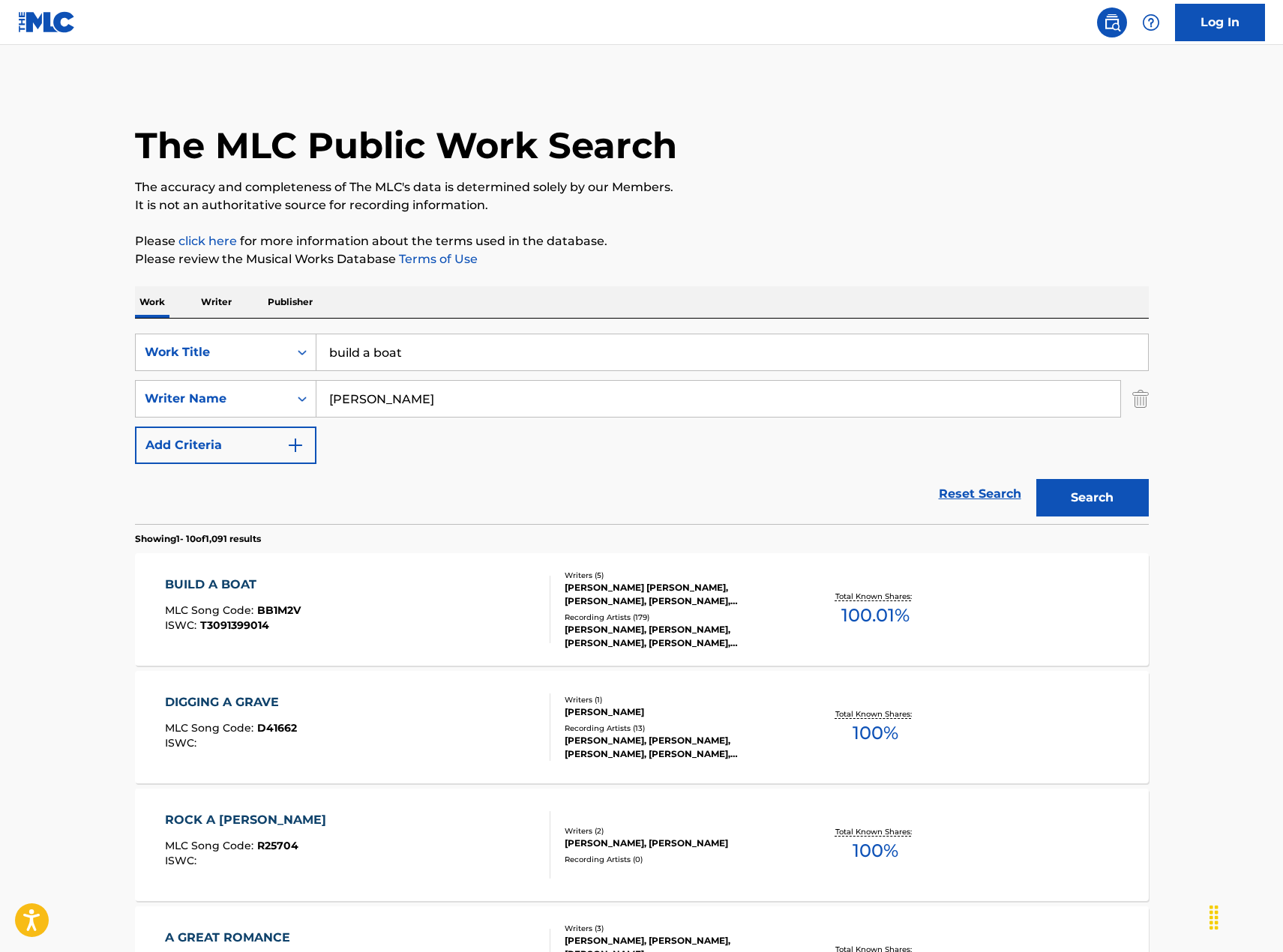
click at [424, 593] on div "BUILD A BOAT MLC Song Code : BB1M2V ISWC : T3091399014" at bounding box center [357, 609] width 385 height 67
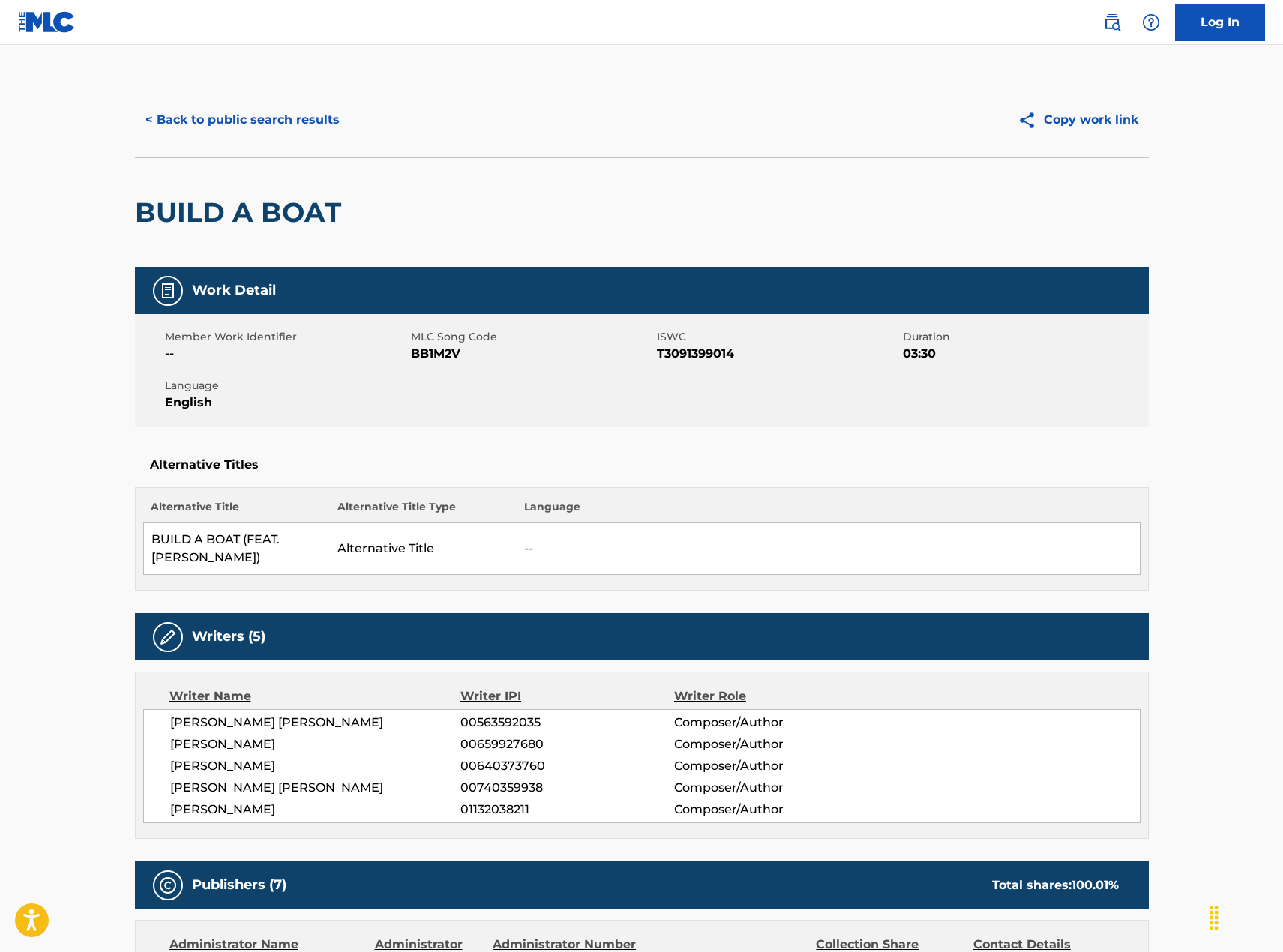
click at [286, 131] on button "< Back to public search results" at bounding box center [242, 120] width 215 height 38
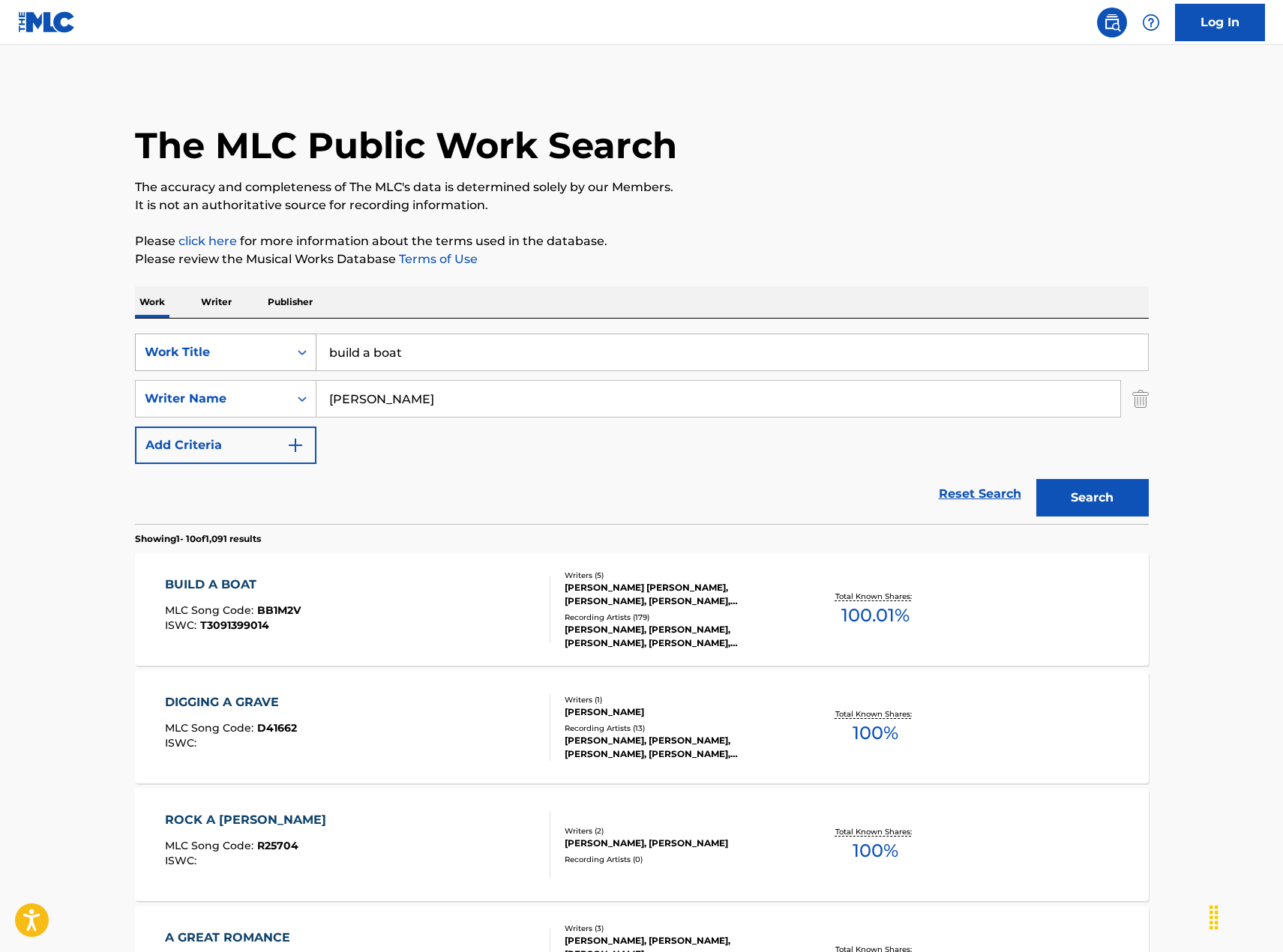
drag, startPoint x: 426, startPoint y: 356, endPoint x: 193, endPoint y: 345, distance: 233.3
click at [193, 345] on div "SearchWithCriteriad34ce7d7-bb42-48b5-983c-de8383819579 Work Title build a boat" at bounding box center [642, 353] width 1014 height 38
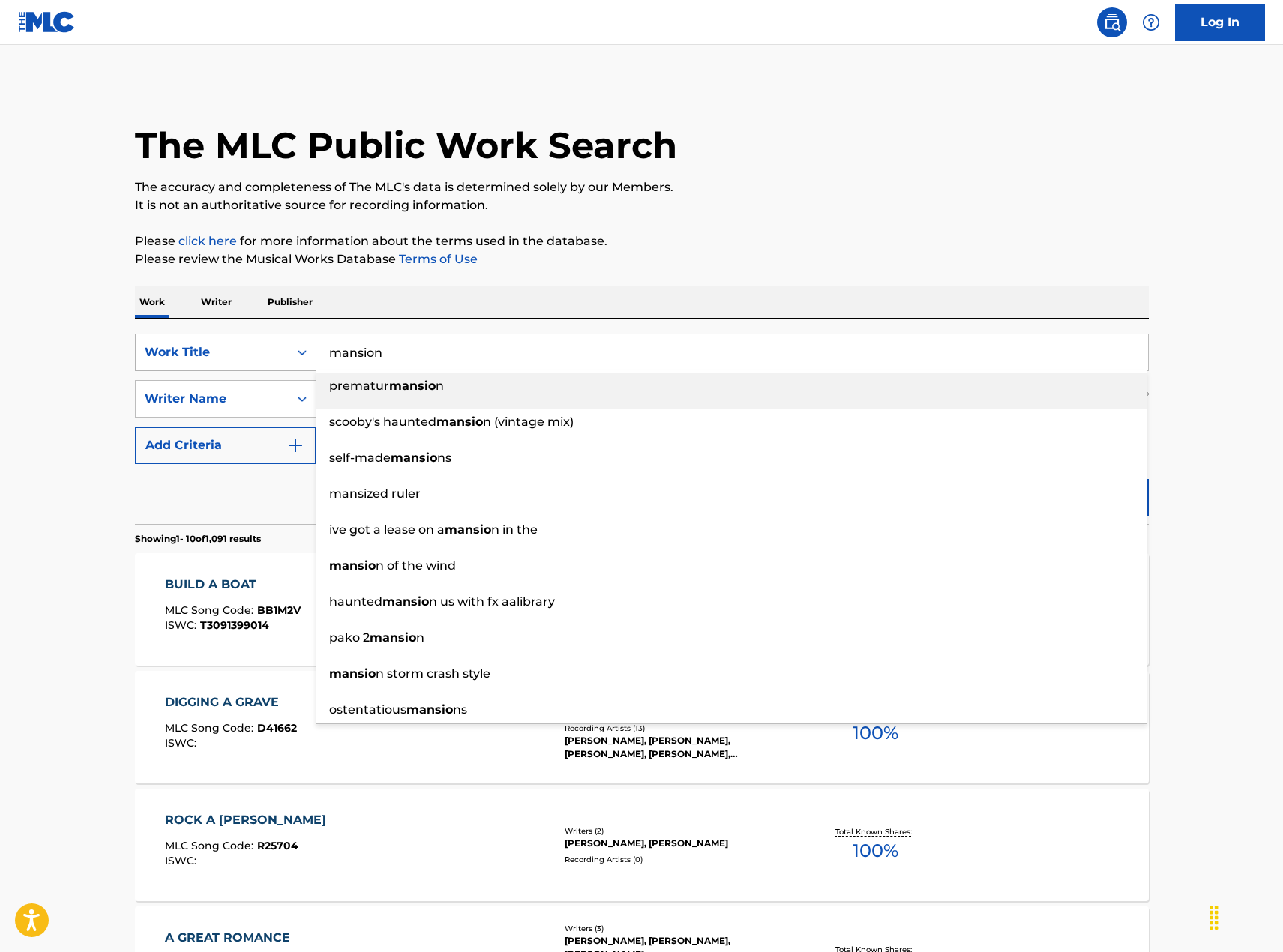
type input "mansion"
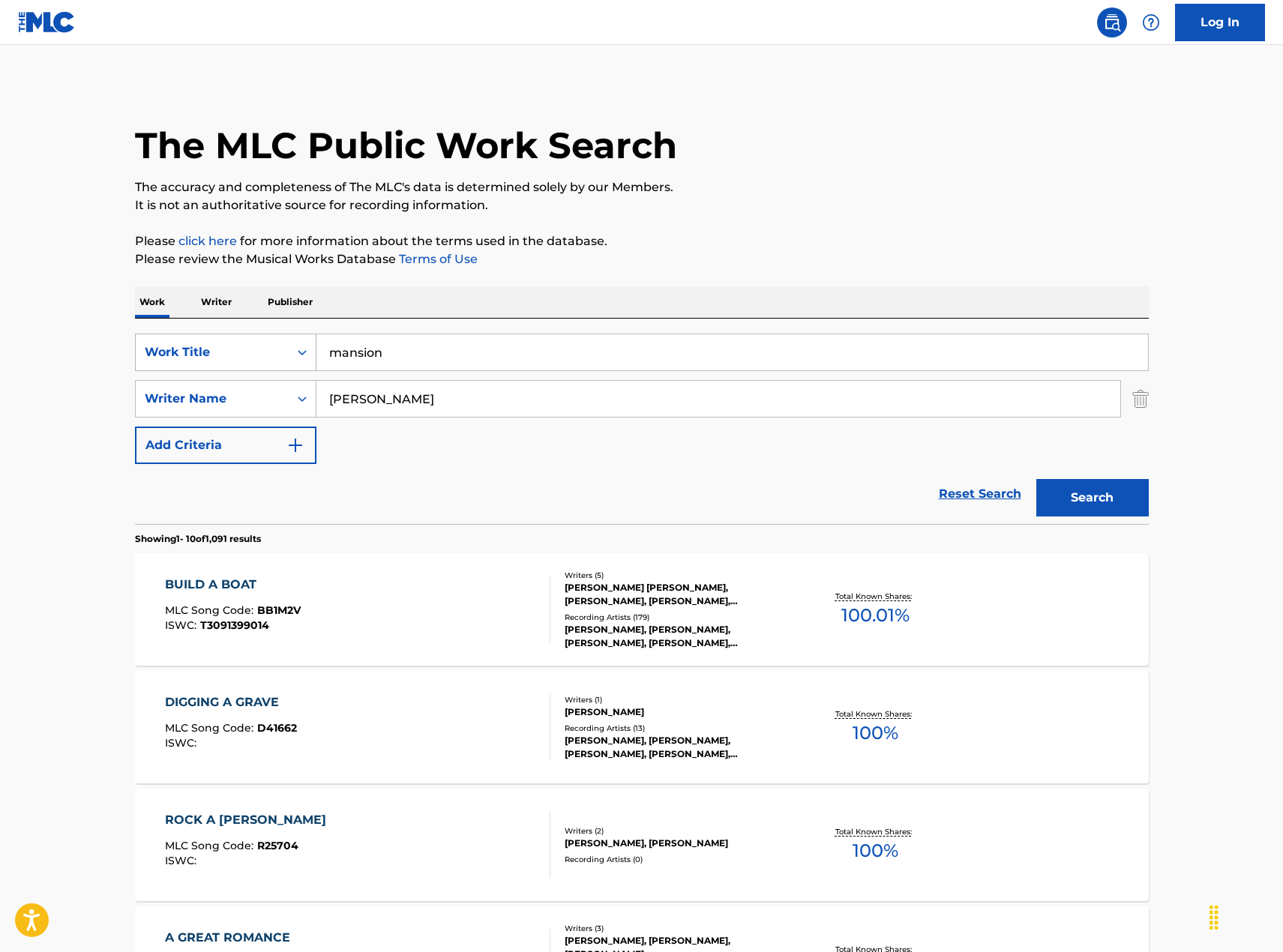
type input "[PERSON_NAME]"
click at [1036, 479] on button "Search" at bounding box center [1092, 498] width 113 height 38
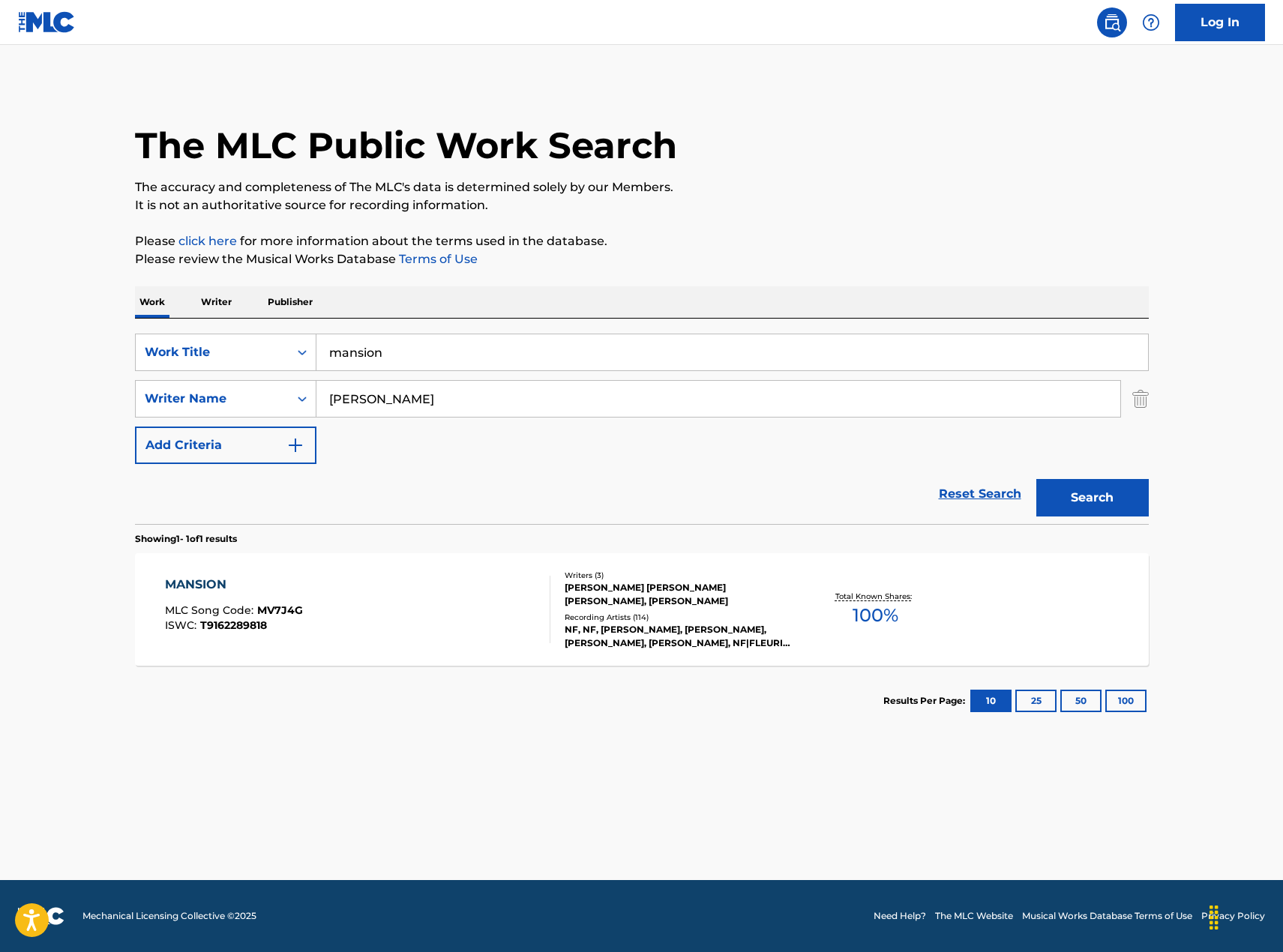
click at [578, 593] on div "NF, NF, [PERSON_NAME], [PERSON_NAME], [PERSON_NAME], [PERSON_NAME], NF|FLEURIE,…" at bounding box center [678, 636] width 227 height 27
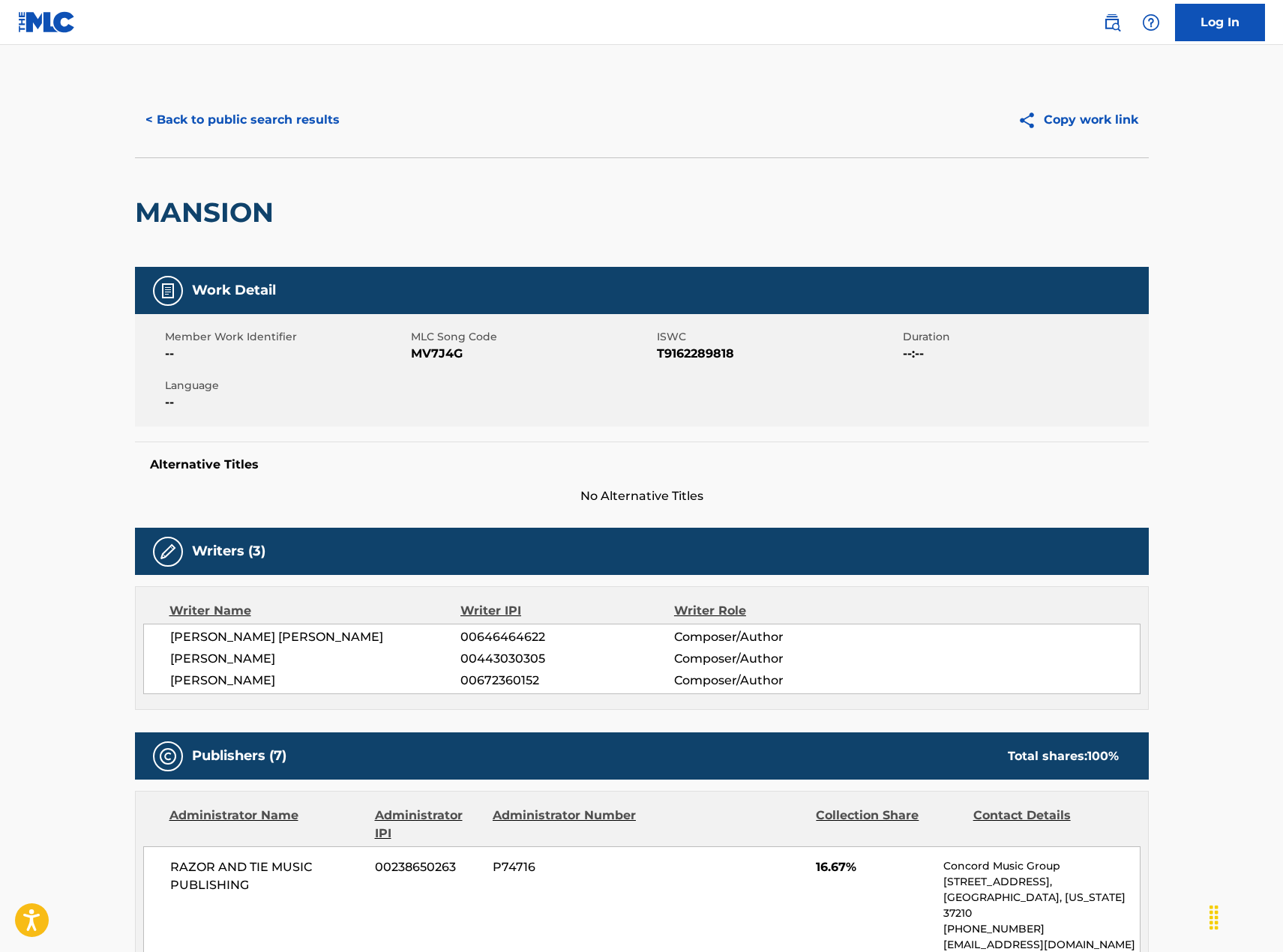
click at [230, 106] on button "< Back to public search results" at bounding box center [242, 120] width 215 height 38
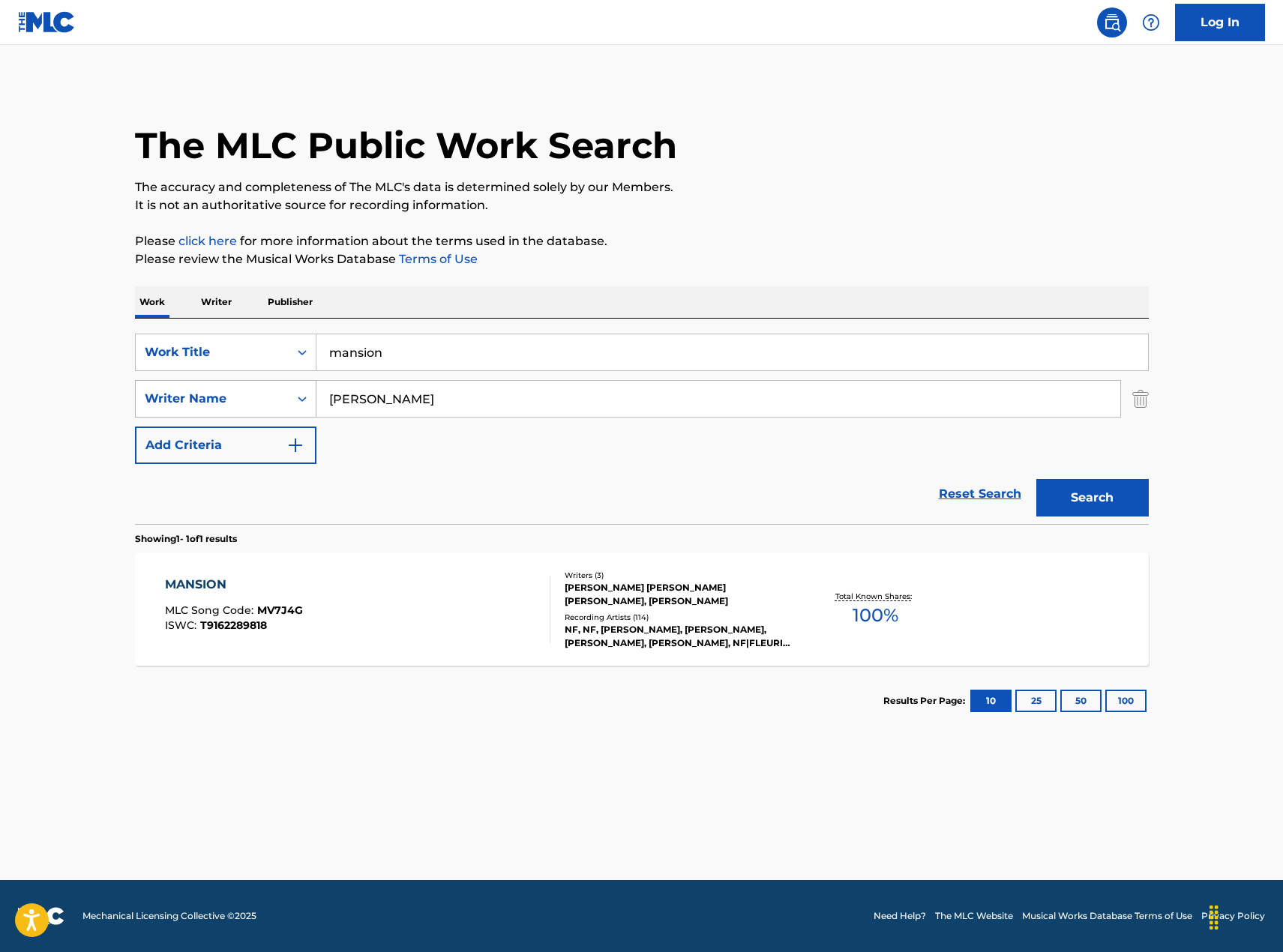
drag, startPoint x: 590, startPoint y: 353, endPoint x: 189, endPoint y: 380, distance: 401.9
click at [189, 380] on div "SearchWithCriteriad34ce7d7-bb42-48b5-983c-de8383819579 Work Title mansion Searc…" at bounding box center [642, 399] width 1014 height 131
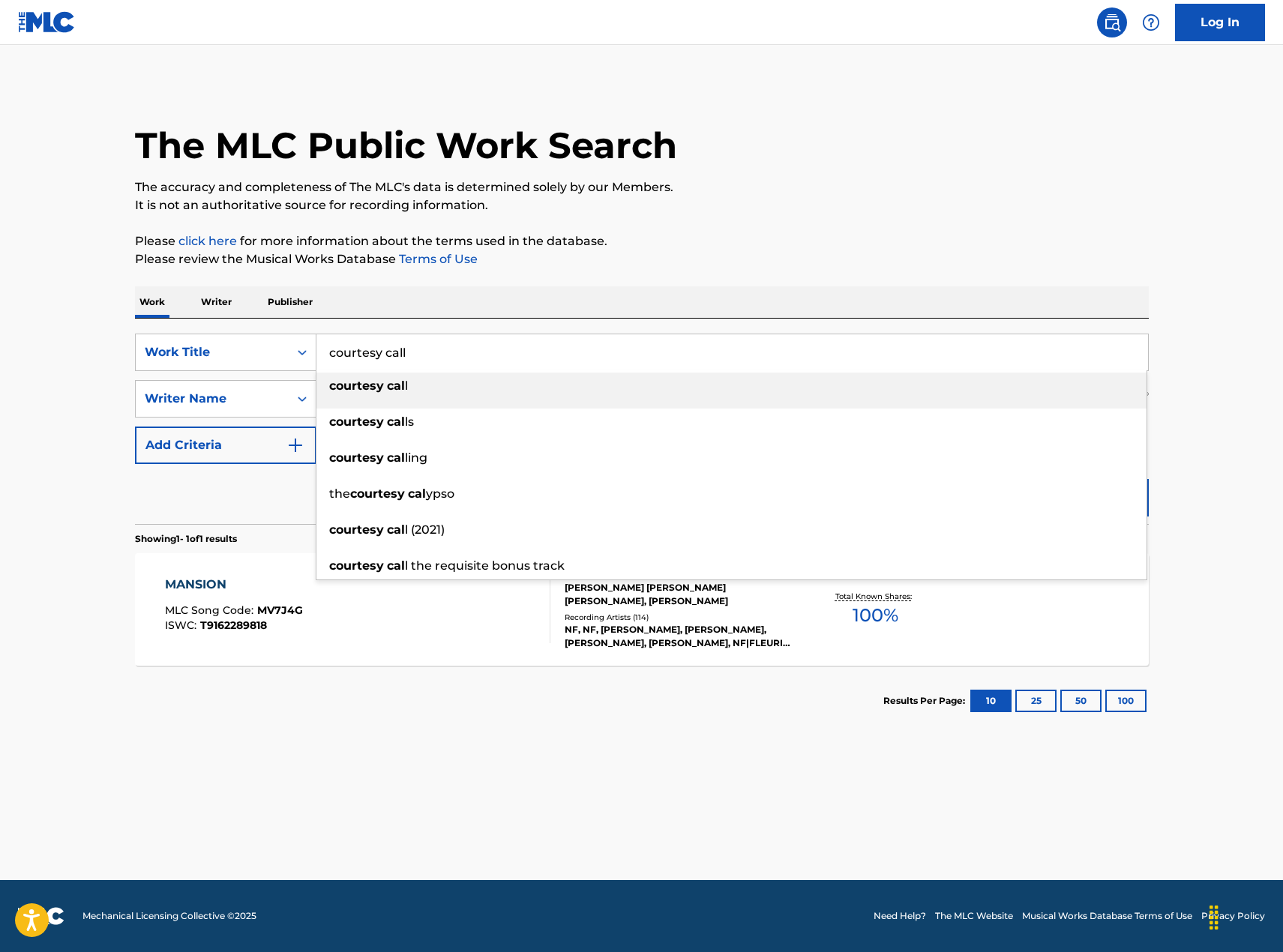
type input "courtesy call"
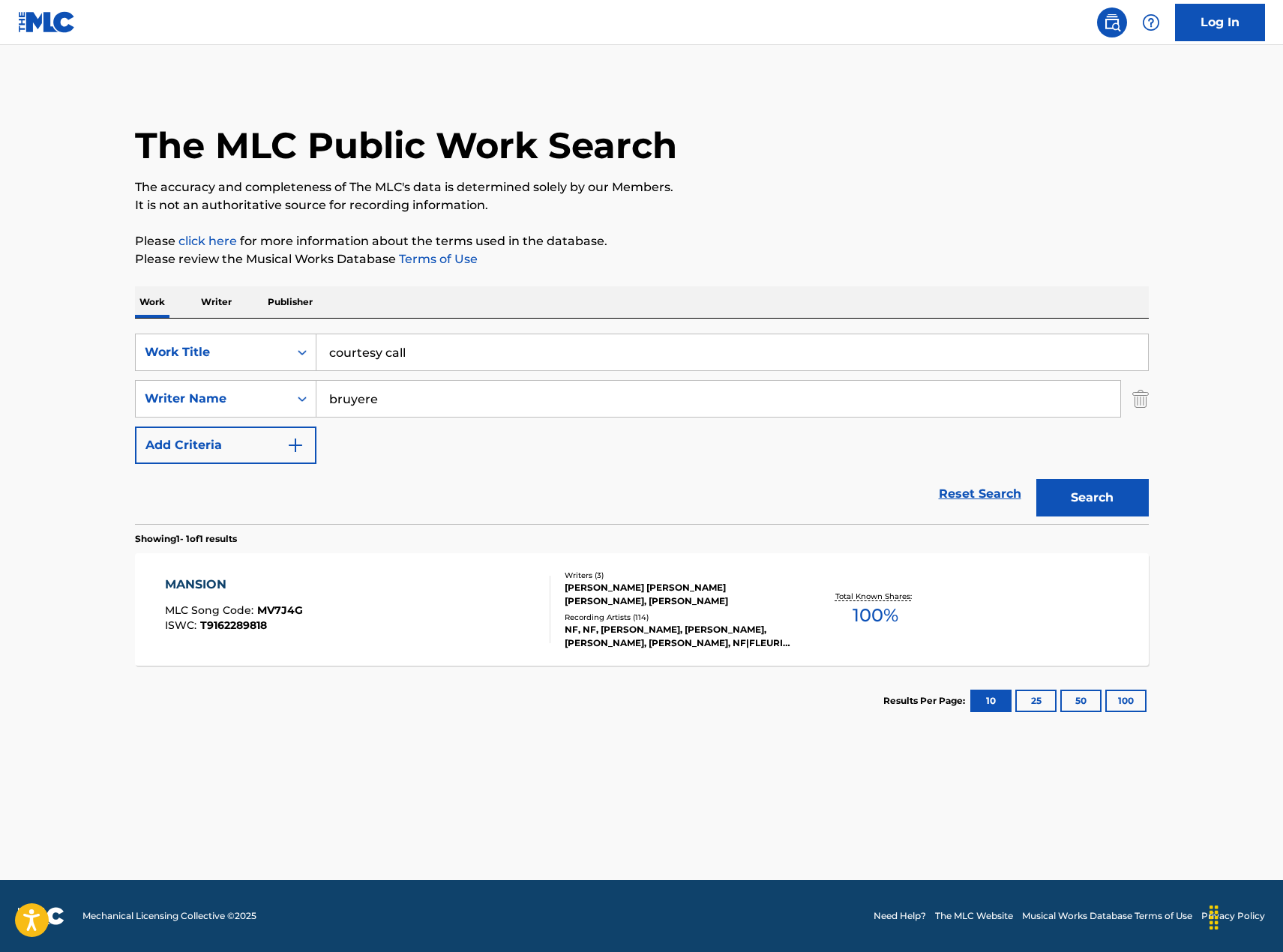
type input "bruyere"
click at [1036, 479] on button "Search" at bounding box center [1092, 498] width 113 height 38
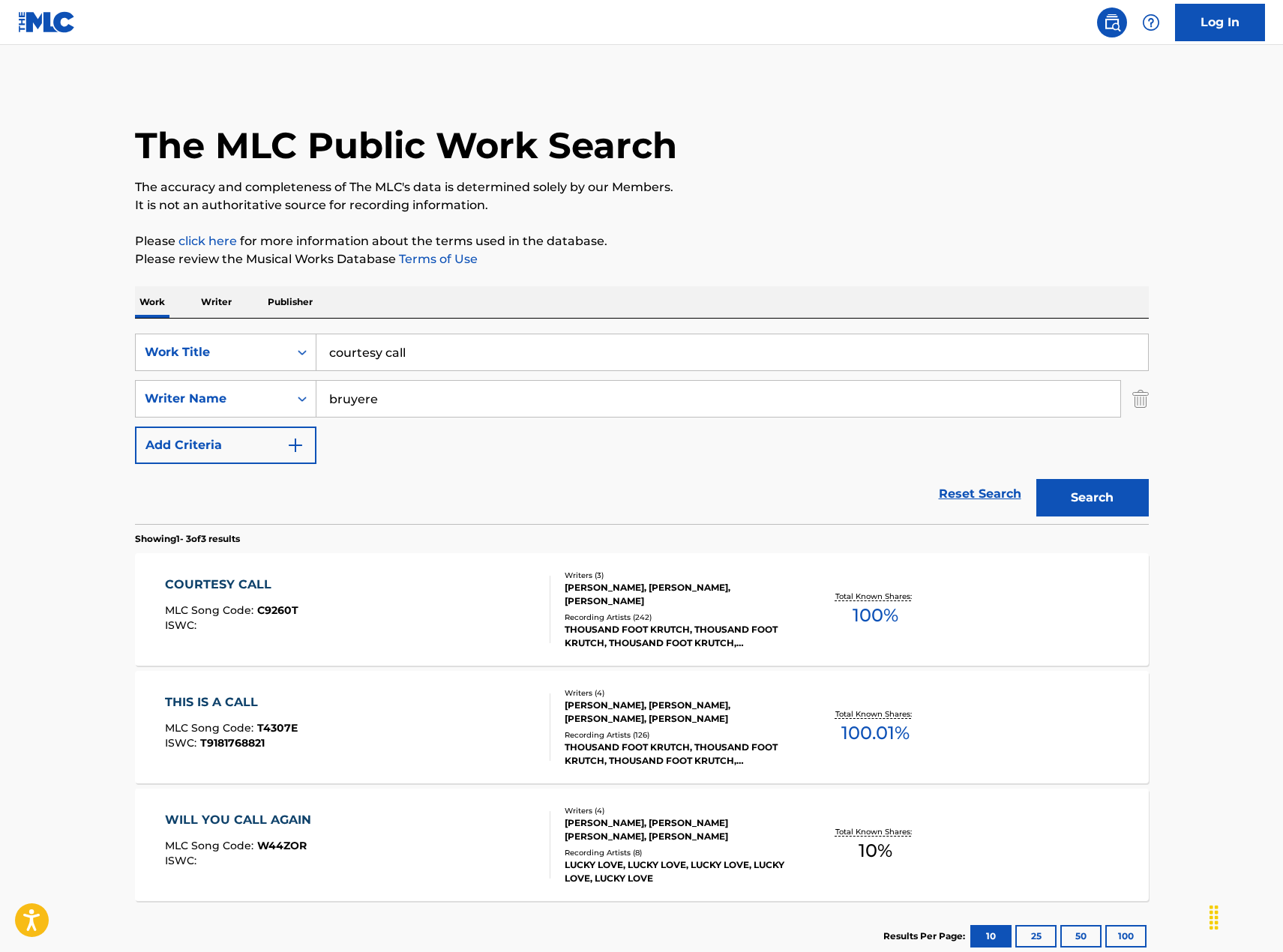
click at [539, 593] on div at bounding box center [544, 609] width 12 height 67
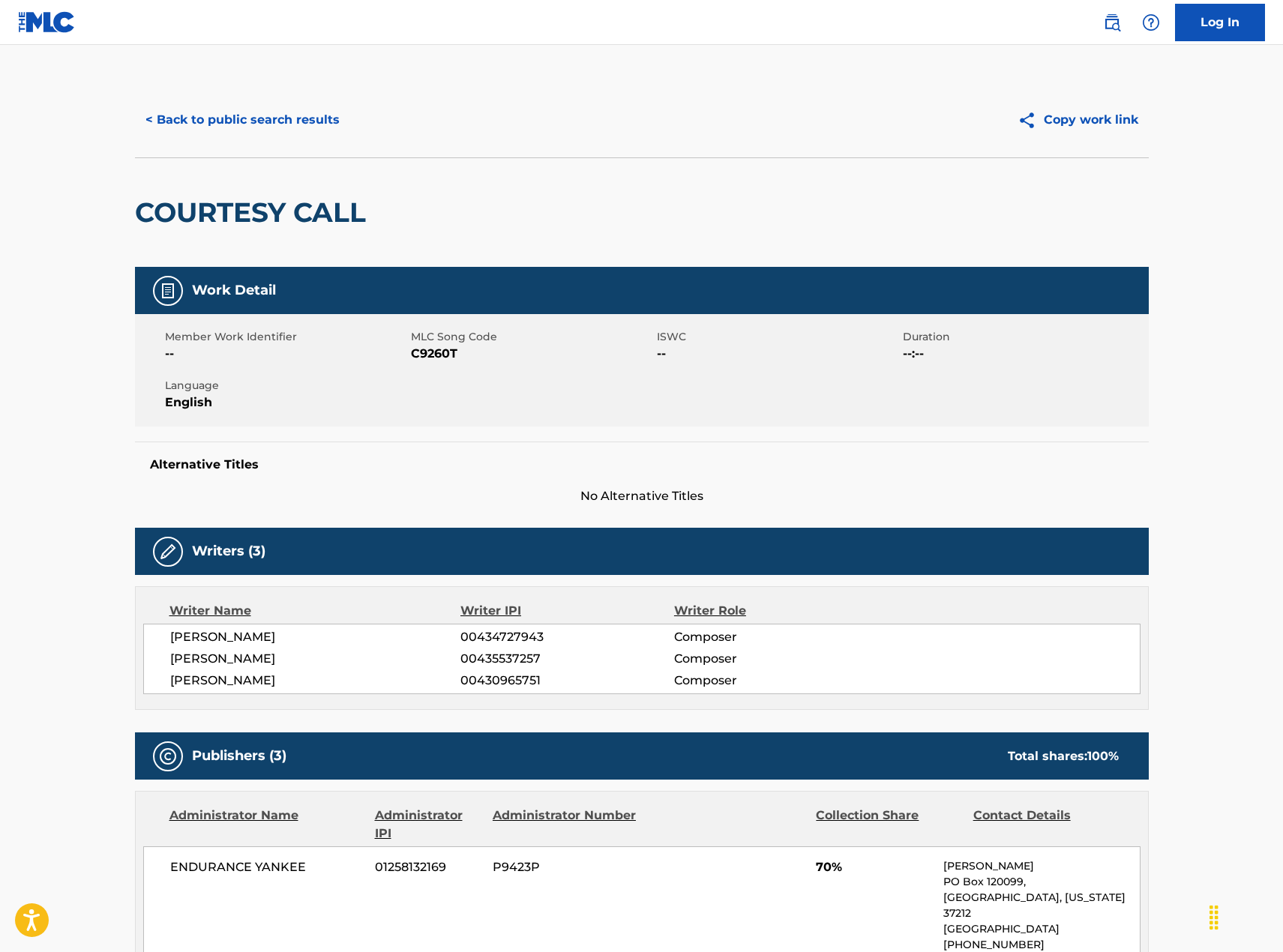
click at [241, 133] on button "< Back to public search results" at bounding box center [242, 120] width 215 height 38
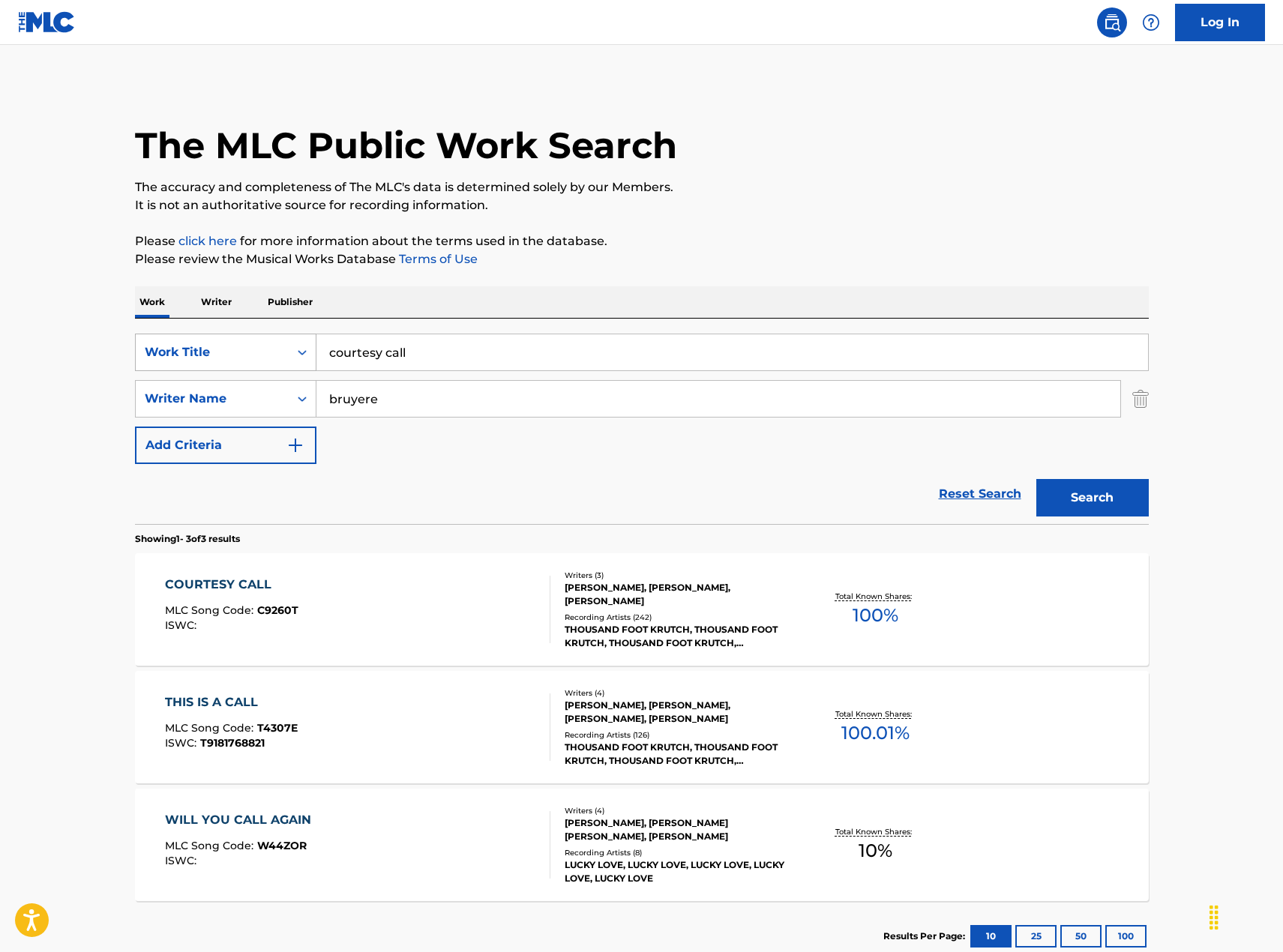
drag, startPoint x: 457, startPoint y: 369, endPoint x: 137, endPoint y: 340, distance: 321.3
click at [137, 340] on div "SearchWithCriteriad34ce7d7-bb42-48b5-983c-de8383819579 Work Title courtesy call" at bounding box center [642, 353] width 1014 height 38
type input "garden in [GEOGRAPHIC_DATA]"
type input "queen"
click at [1036, 479] on button "Search" at bounding box center [1092, 498] width 113 height 38
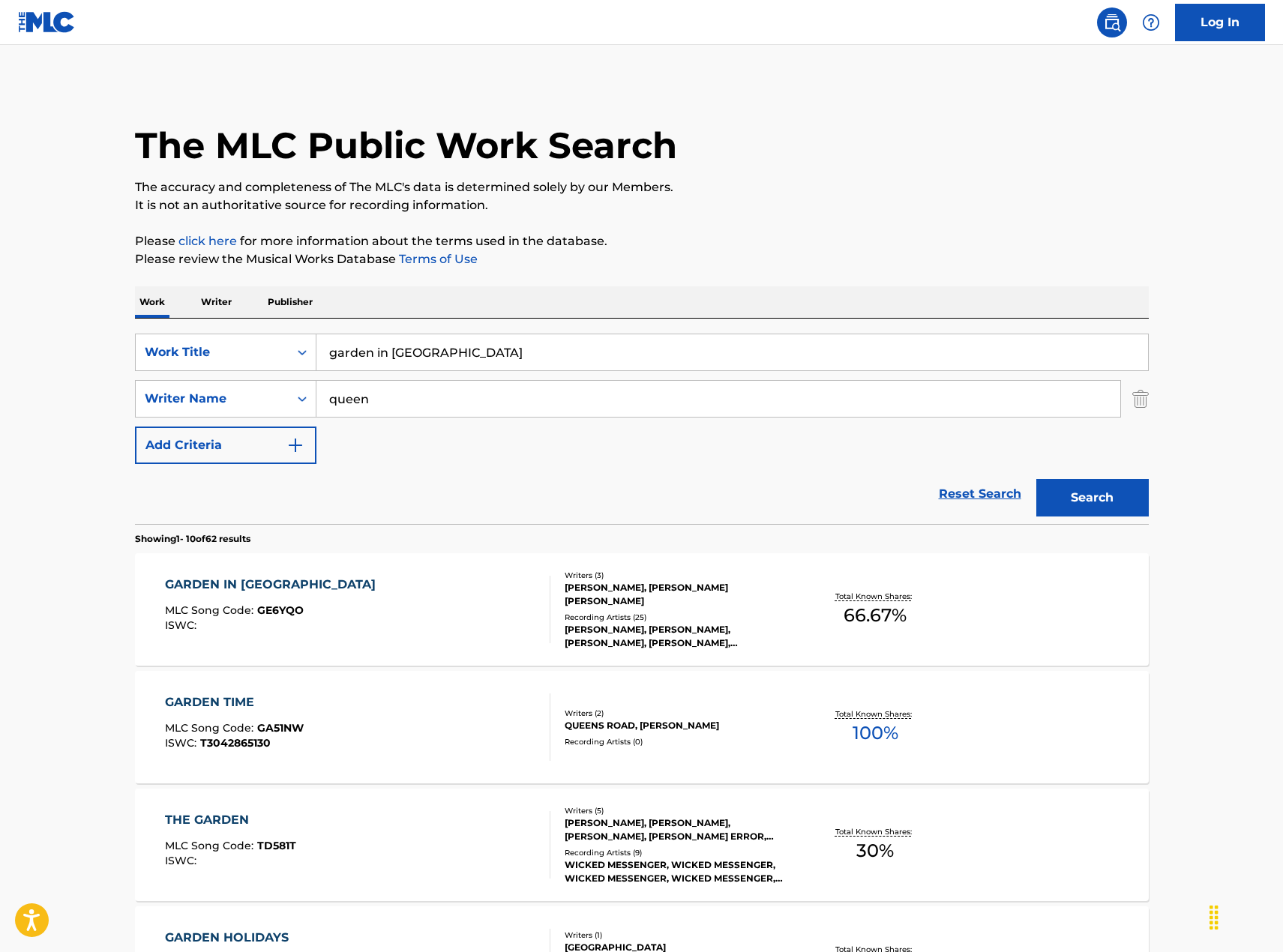
click at [358, 593] on div "GARDEN IN [GEOGRAPHIC_DATA] MLC Song Code : GE6YQO ISWC :" at bounding box center [357, 609] width 385 height 67
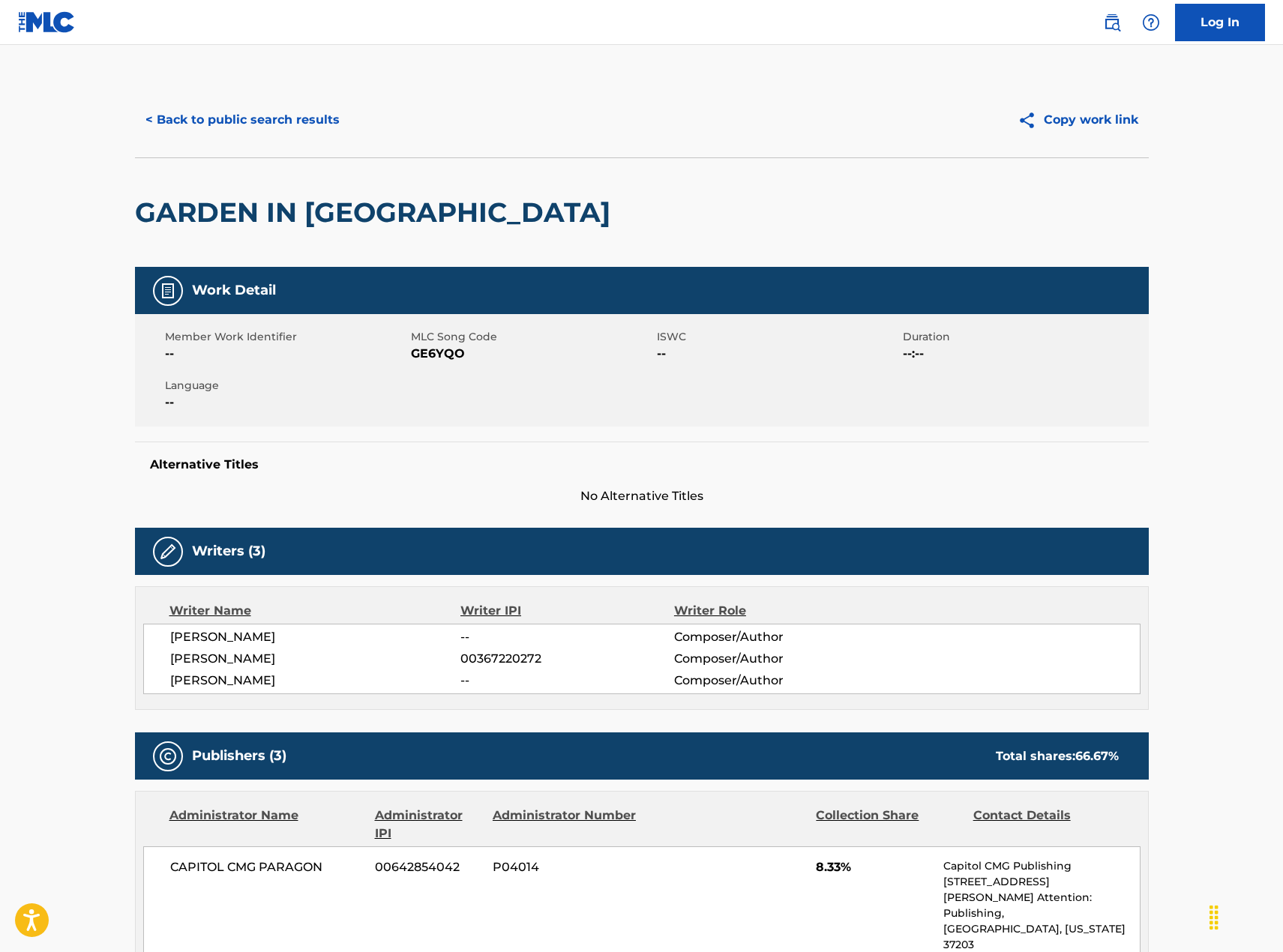
click at [287, 110] on button "< Back to public search results" at bounding box center [242, 120] width 215 height 38
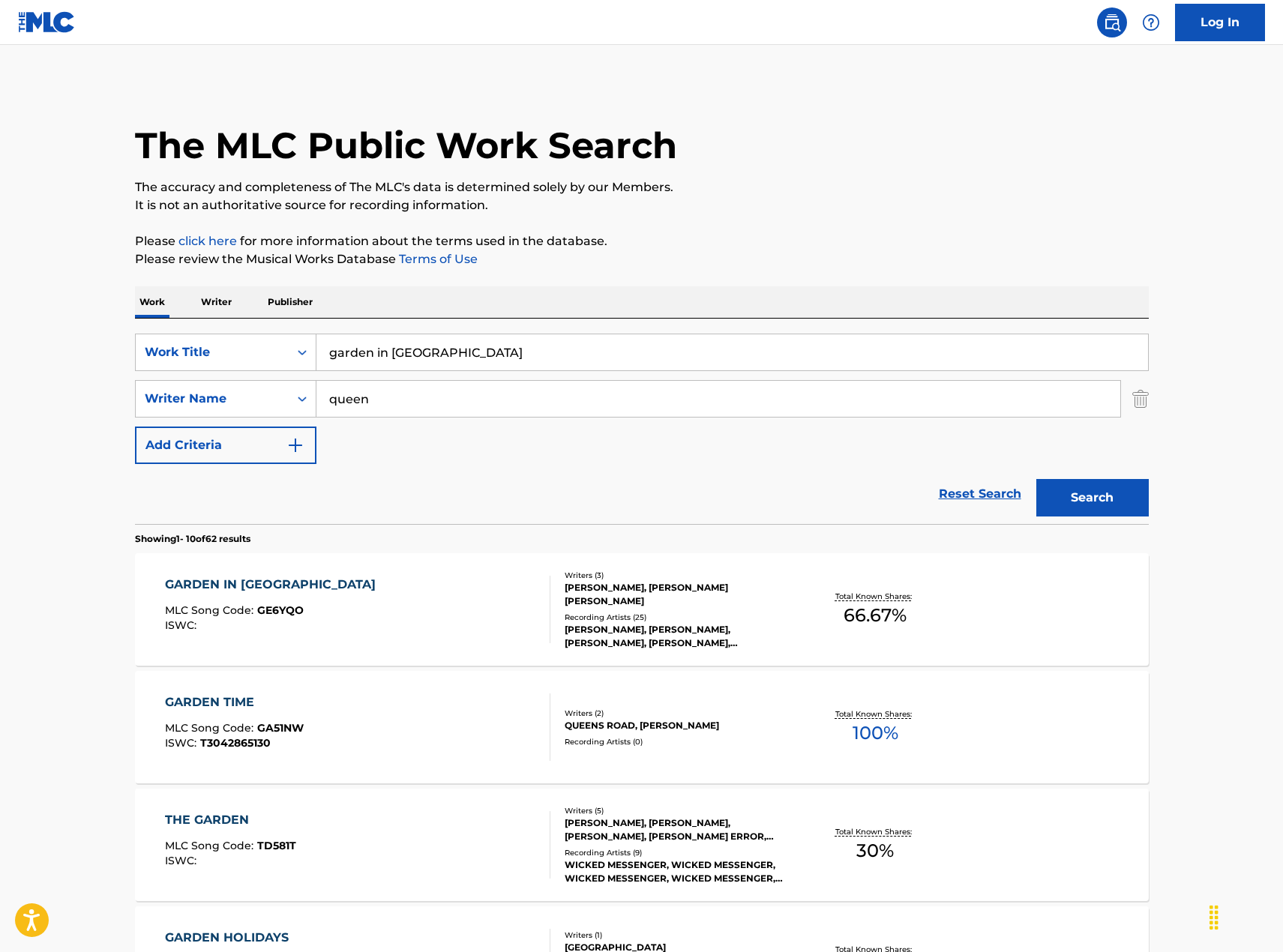
click at [620, 374] on div "SearchWithCriteriad34ce7d7-bb42-48b5-983c-de8383819579 Work Title garden in [GE…" at bounding box center [642, 399] width 1014 height 131
click at [597, 347] on input "garden in [GEOGRAPHIC_DATA]" at bounding box center [732, 353] width 831 height 36
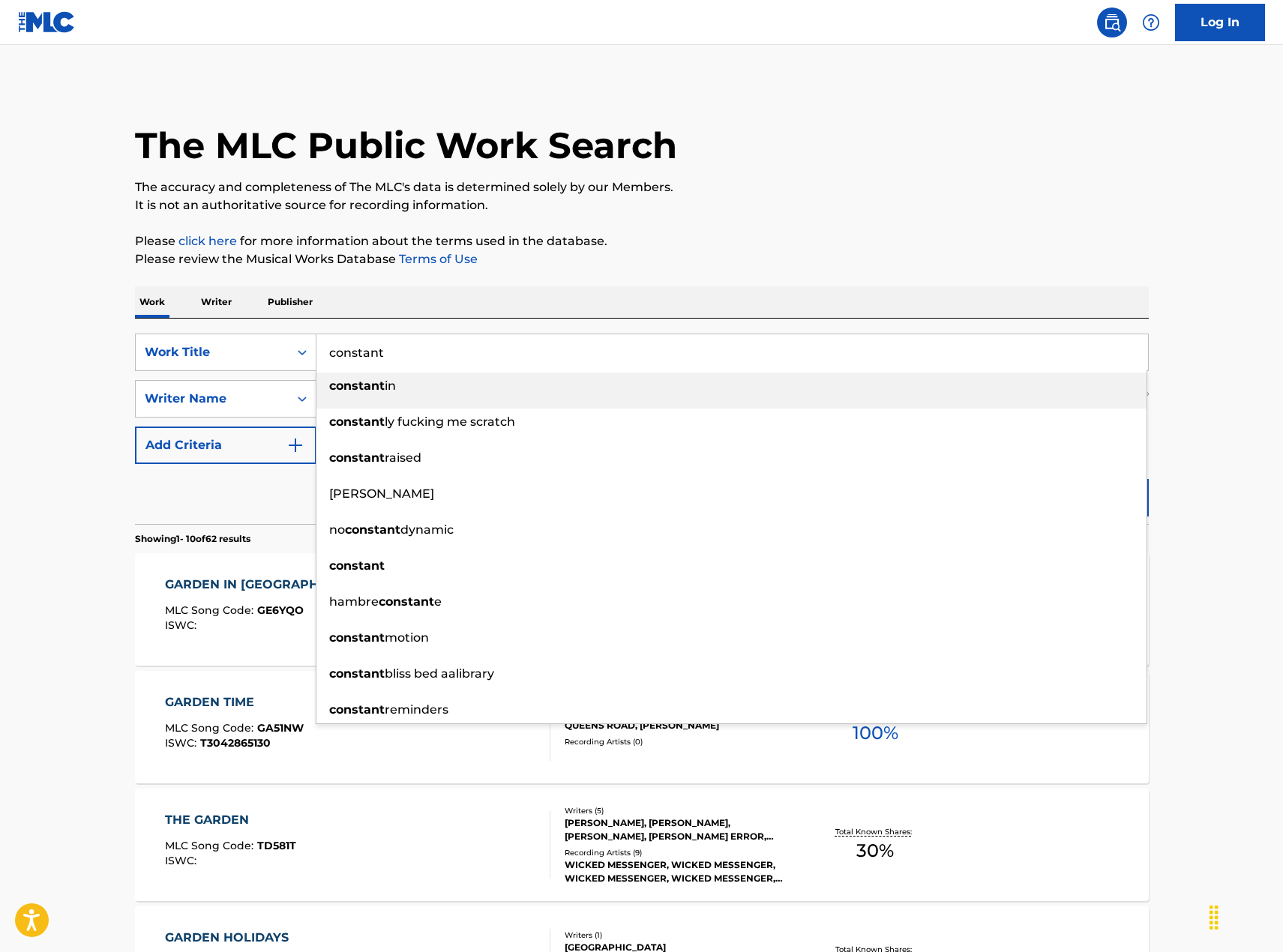
type input "constant"
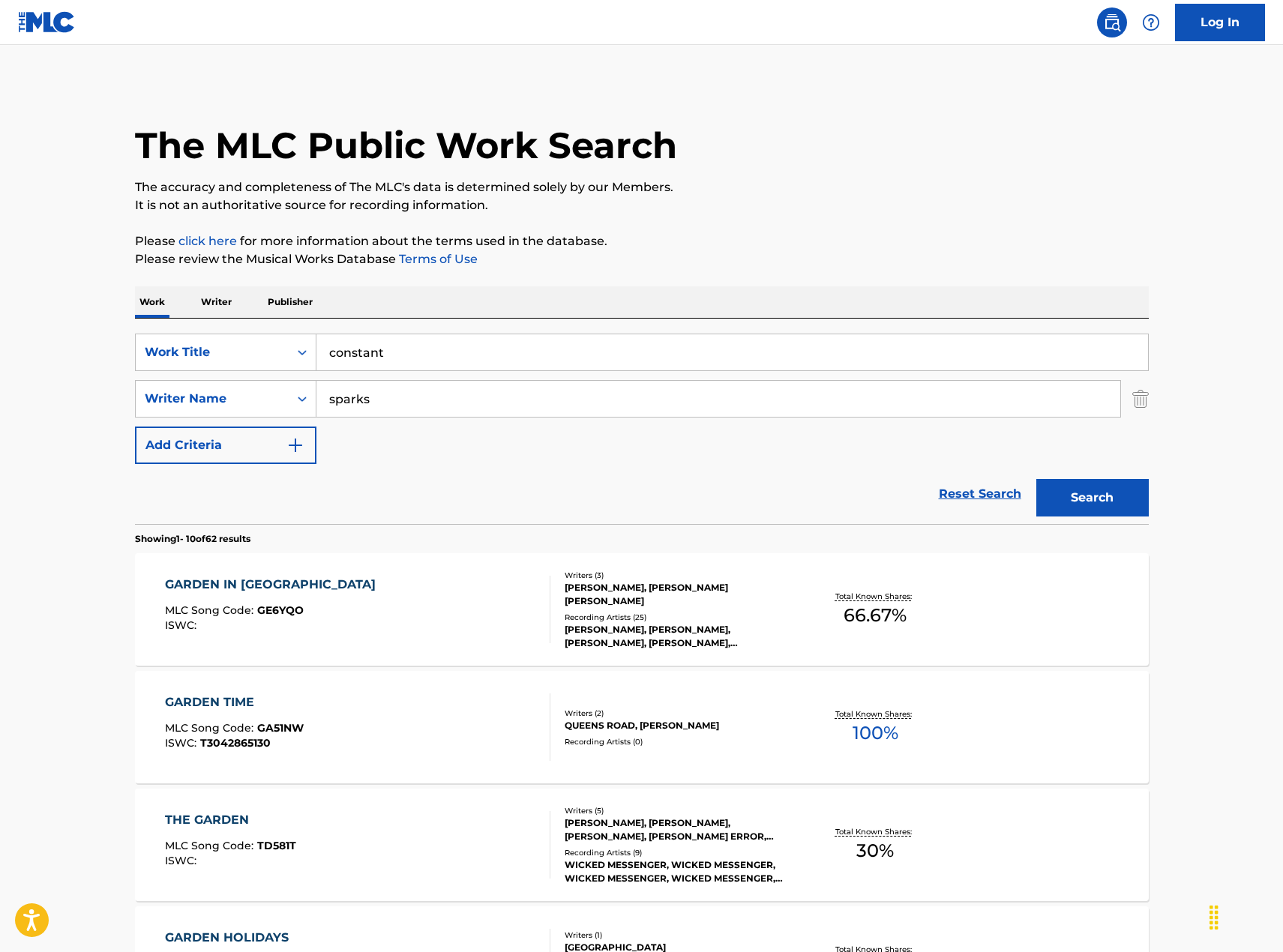
type input "sparks"
click at [1036, 479] on button "Search" at bounding box center [1092, 498] width 113 height 38
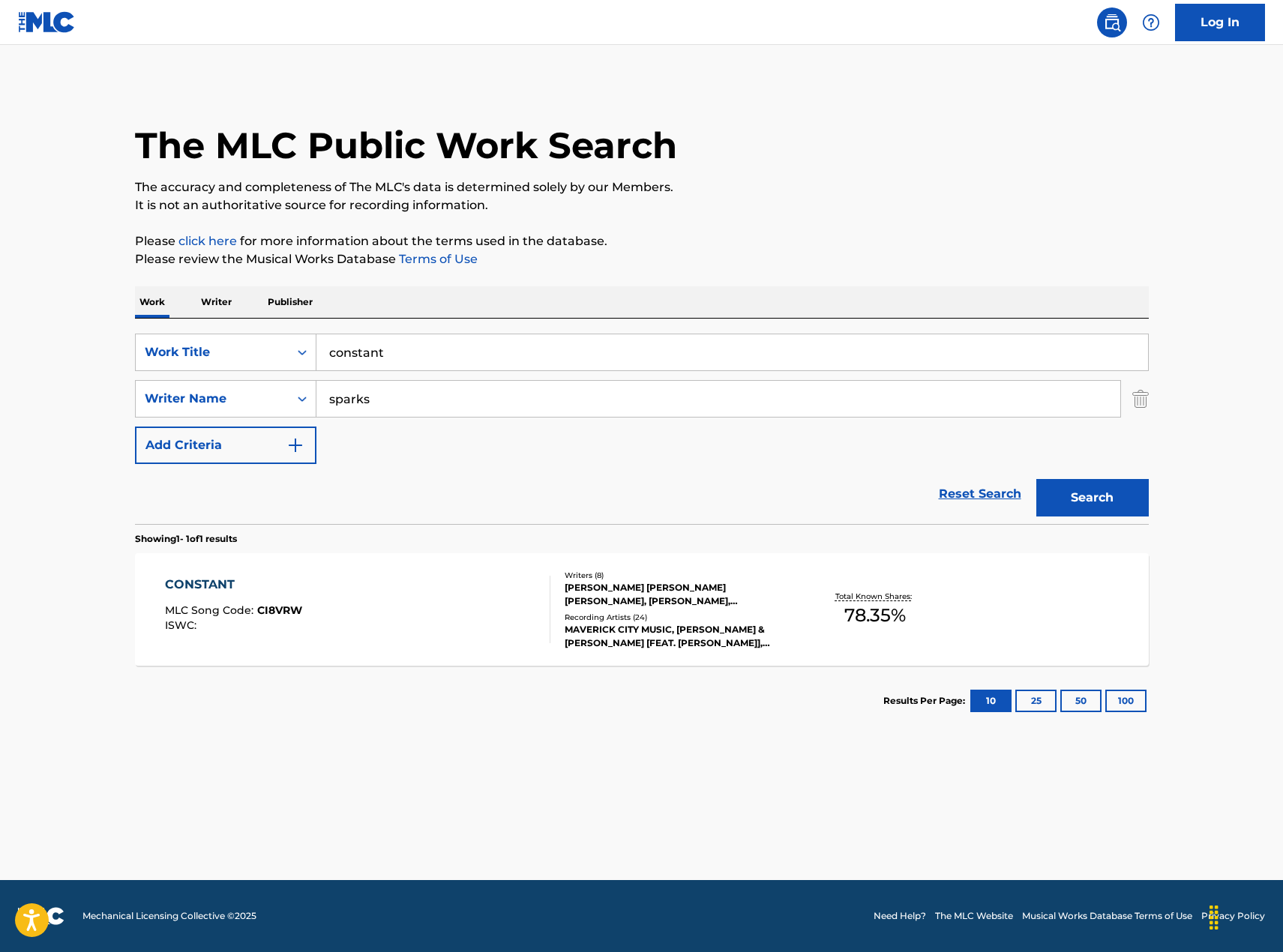
click at [683, 593] on div "MAVERICK CITY MUSIC, [PERSON_NAME] & [PERSON_NAME] [FEAT. [PERSON_NAME]], MAVER…" at bounding box center [678, 636] width 227 height 27
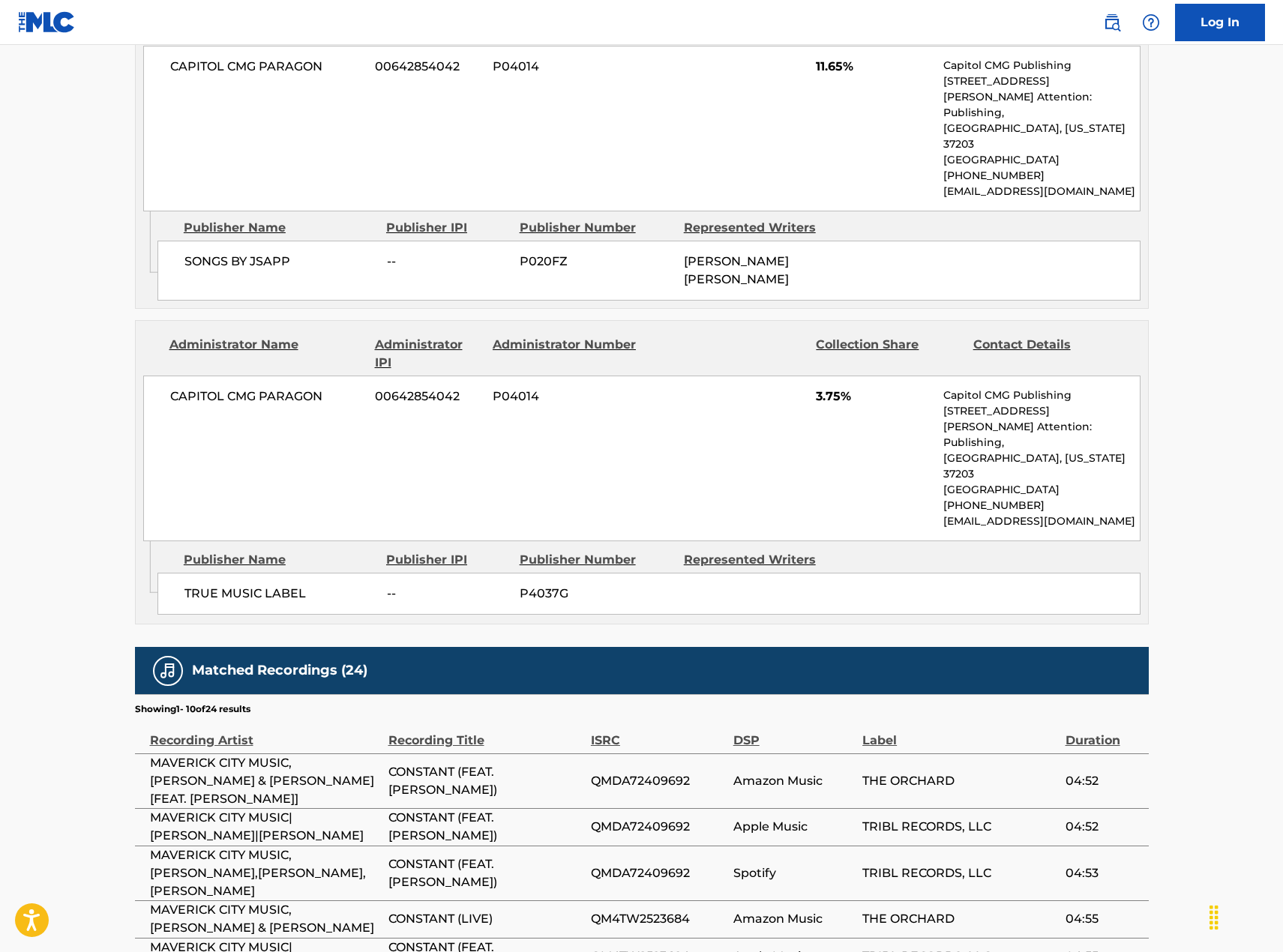
scroll to position [2924, 0]
